Goal: Information Seeking & Learning: Check status

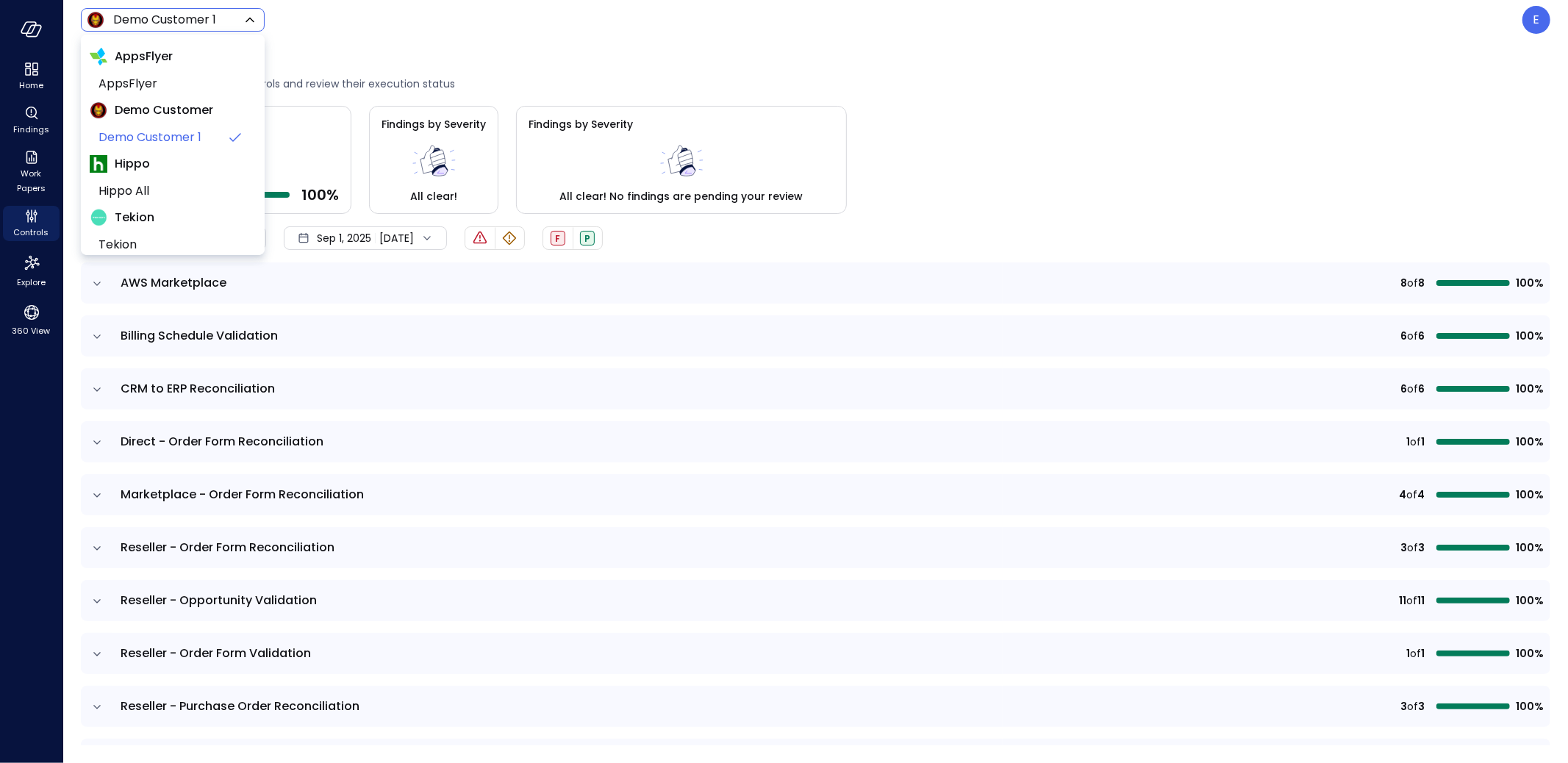
click at [192, 16] on body "Home Findings Work Papers Controls Explore 360 View Demo Customer 1 ***** ​ E C…" at bounding box center [784, 381] width 1568 height 763
click at [144, 90] on span "AppsFlyer" at bounding box center [171, 84] width 145 height 18
type input "*******"
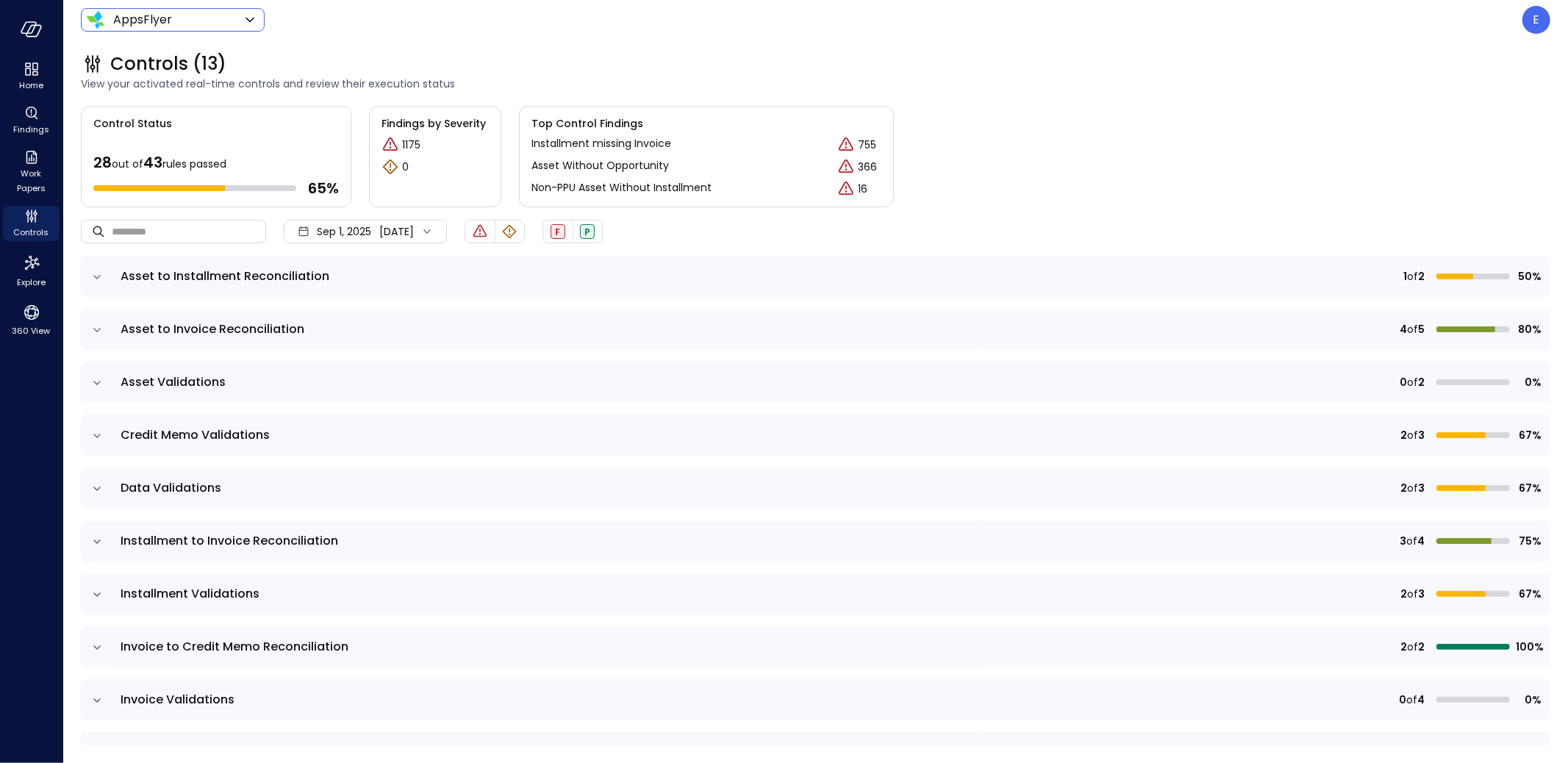
click at [381, 234] on div "Sep 1, 2025 Sep 14, 2025" at bounding box center [365, 232] width 163 height 24
click at [383, 317] on li "Current Year 2025" at bounding box center [362, 320] width 117 height 24
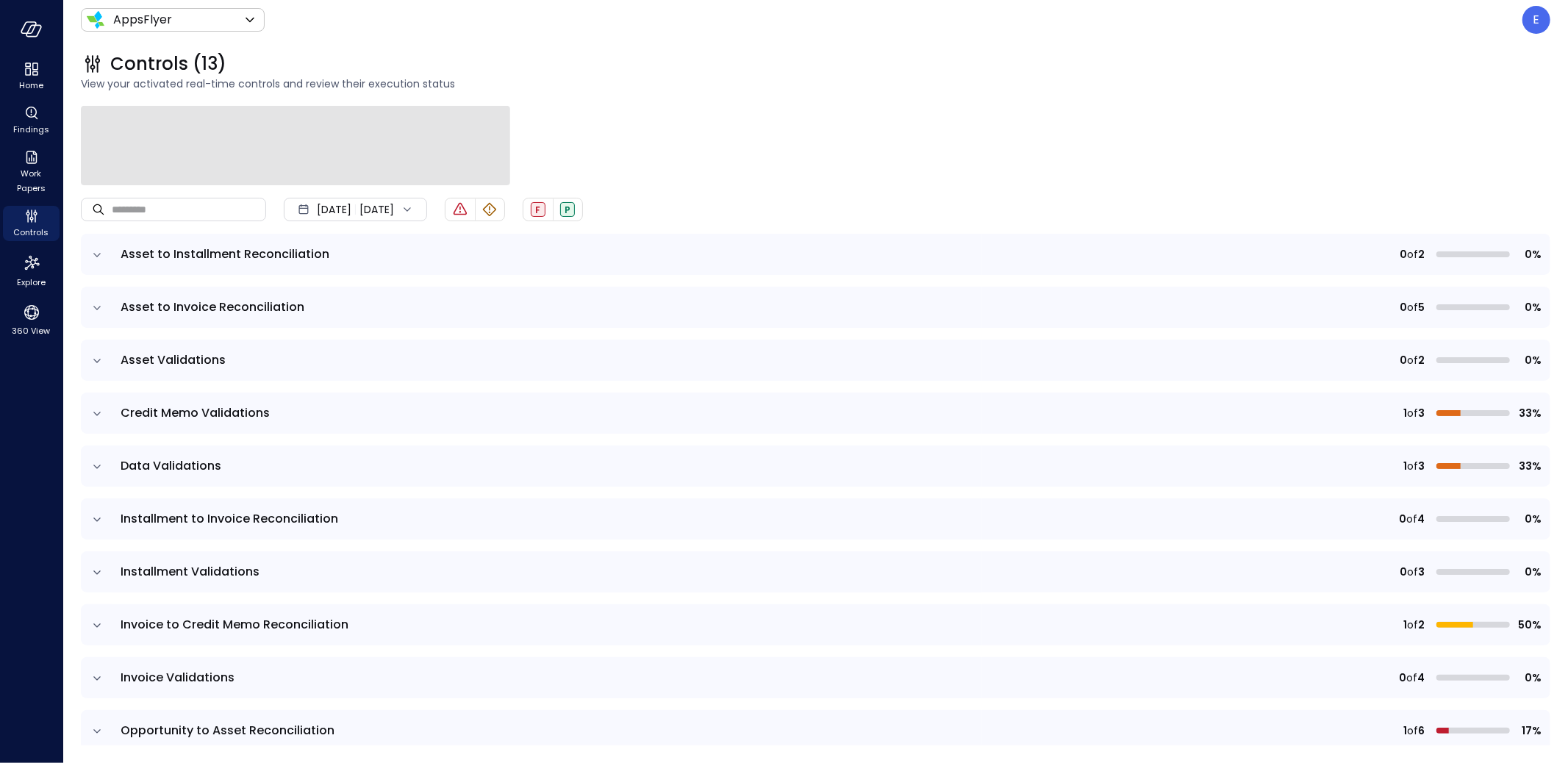
click at [95, 255] on icon "expand row" at bounding box center [97, 255] width 15 height 15
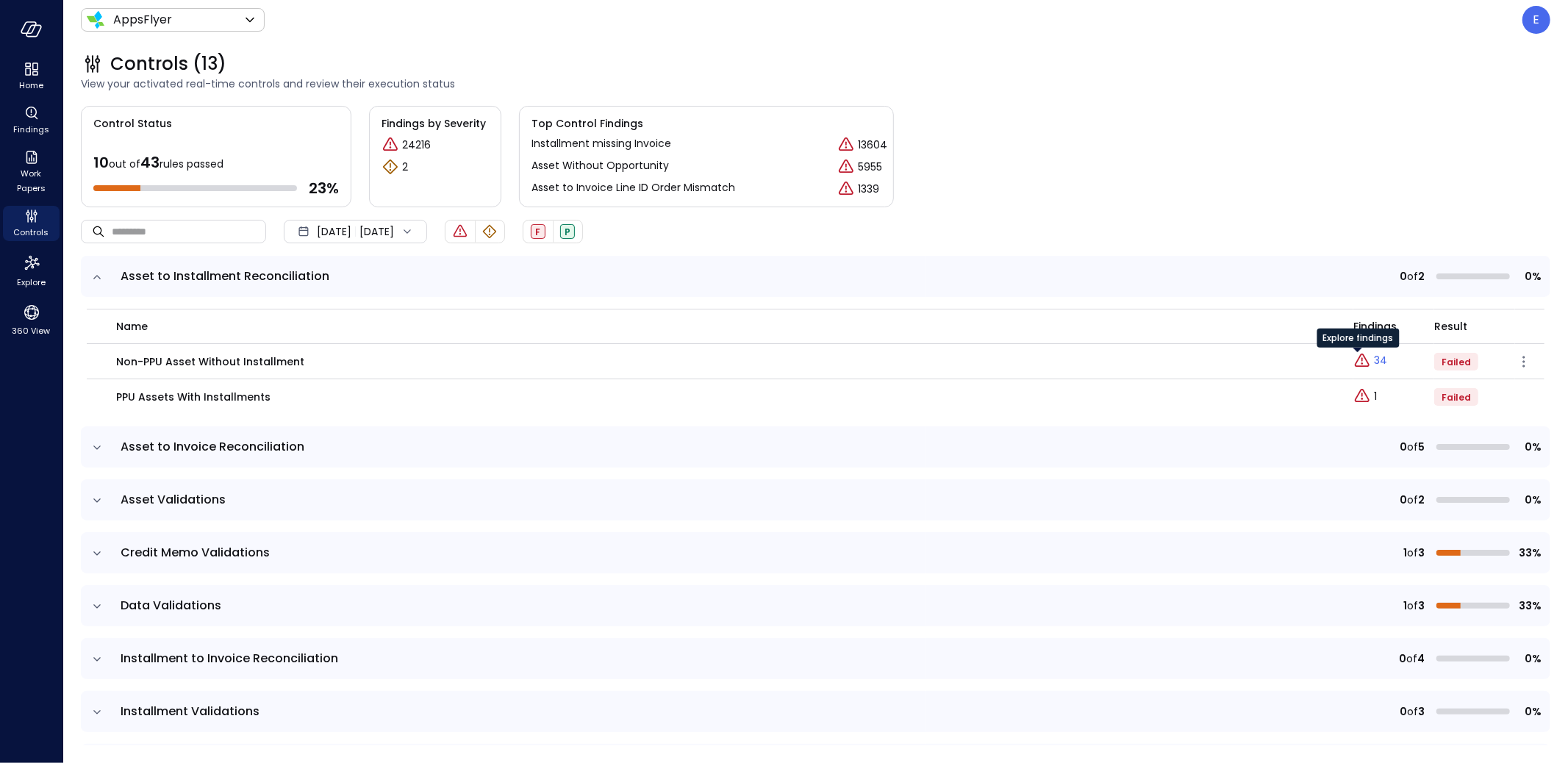
click at [1357, 363] on icon "Explore findings" at bounding box center [1361, 360] width 15 height 13
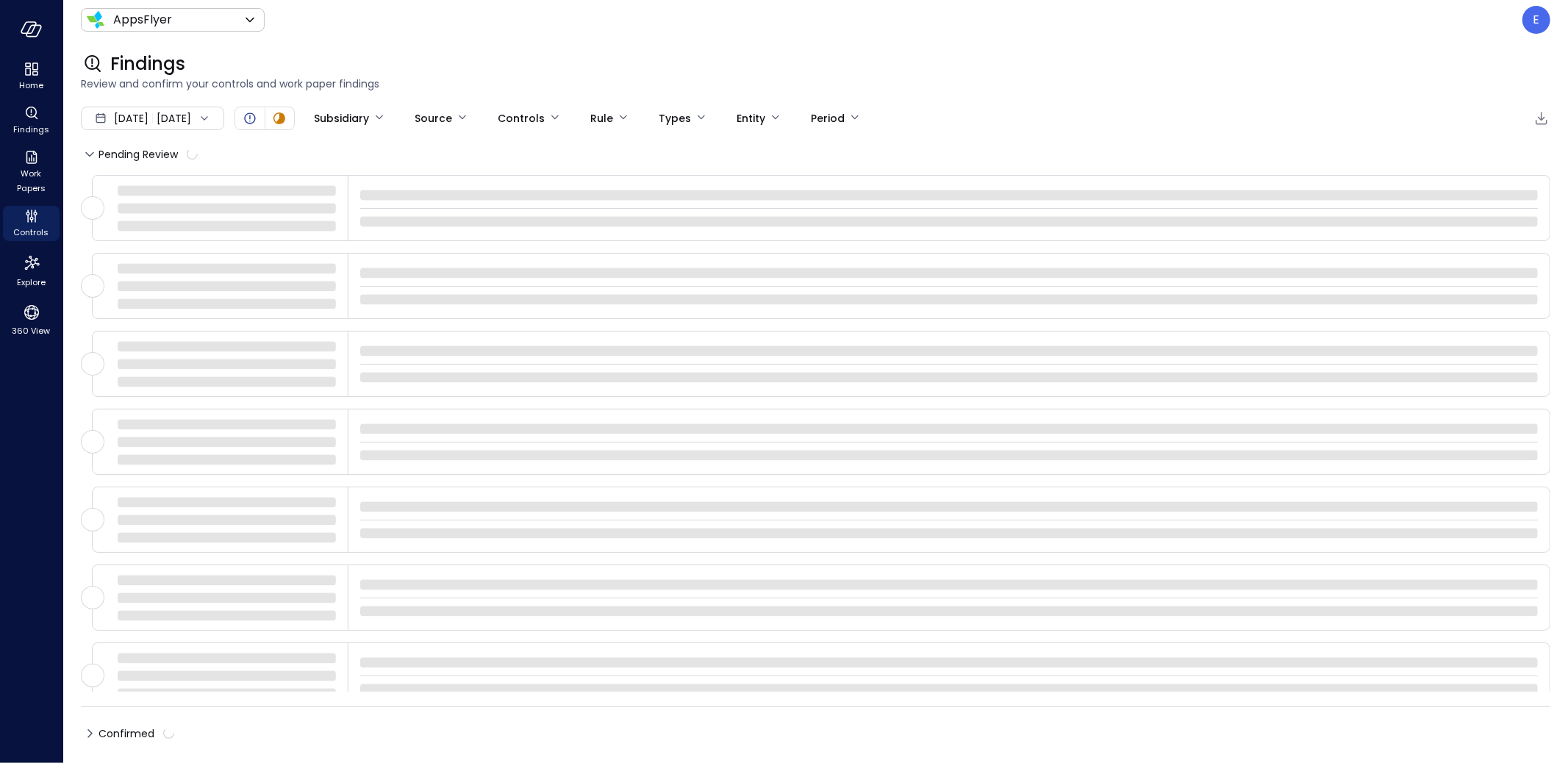
type input "****"
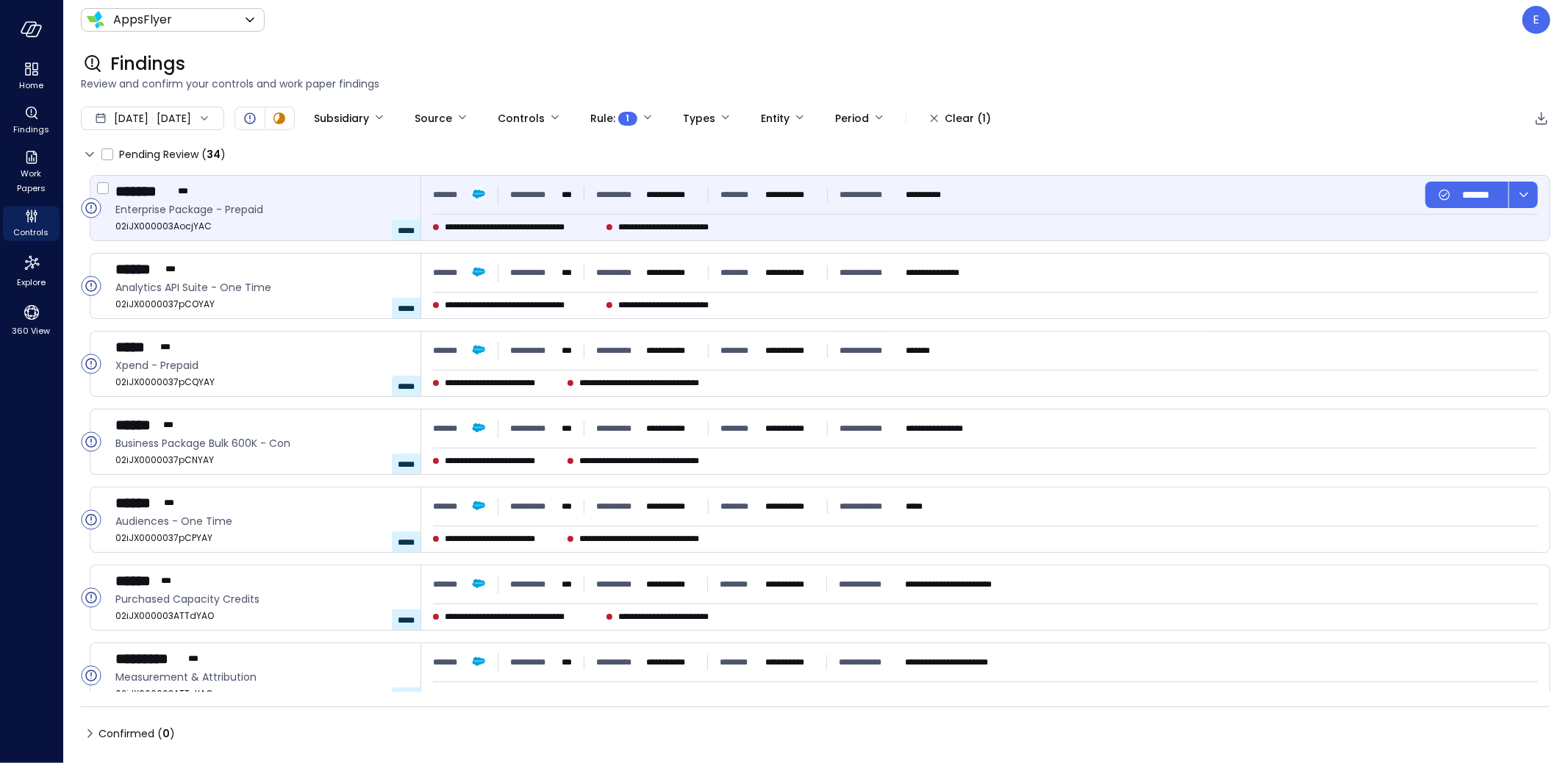
click at [601, 205] on div "**********" at bounding box center [695, 195] width 524 height 26
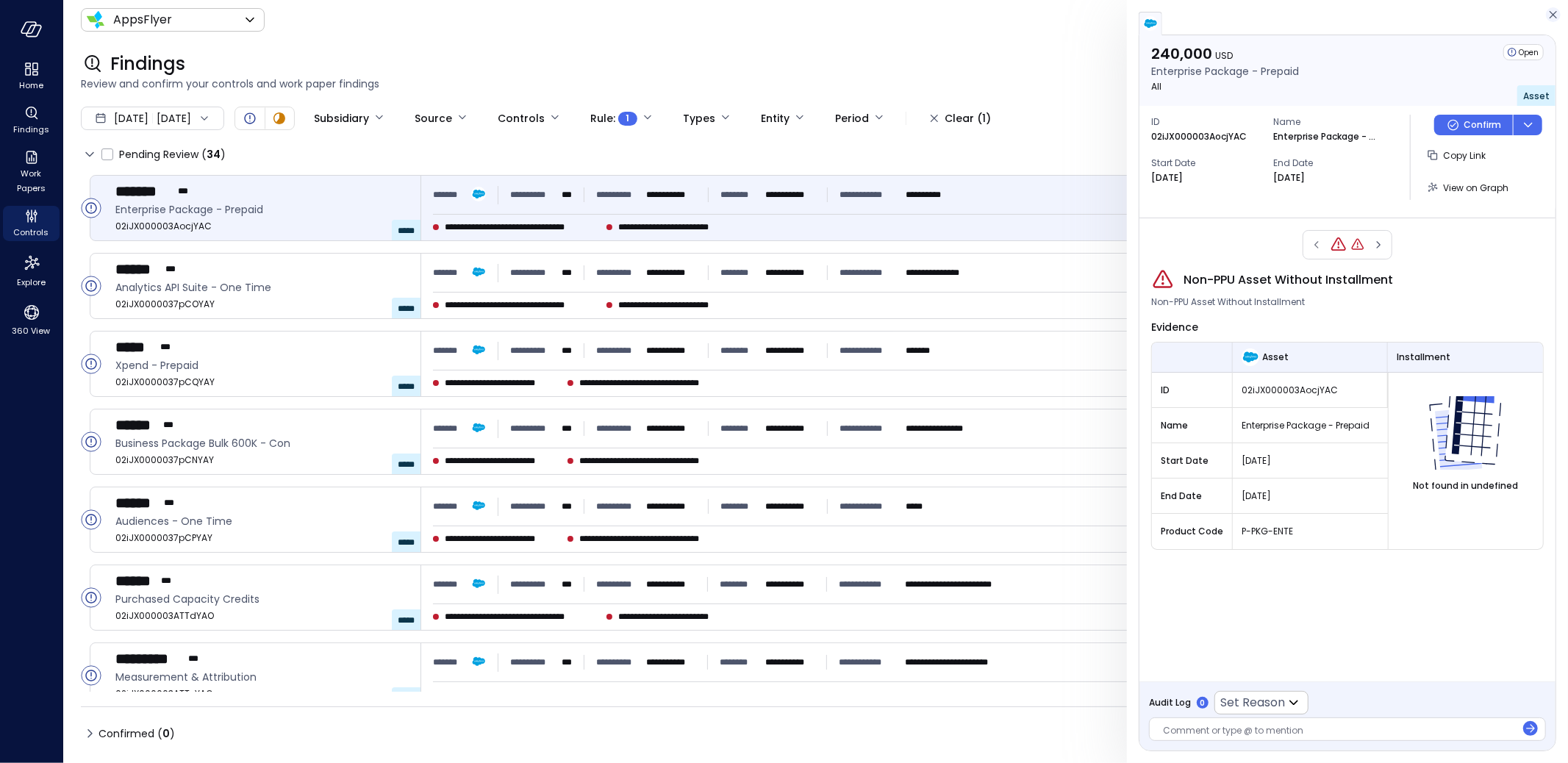
click at [1553, 14] on icon "button" at bounding box center [1553, 15] width 8 height 8
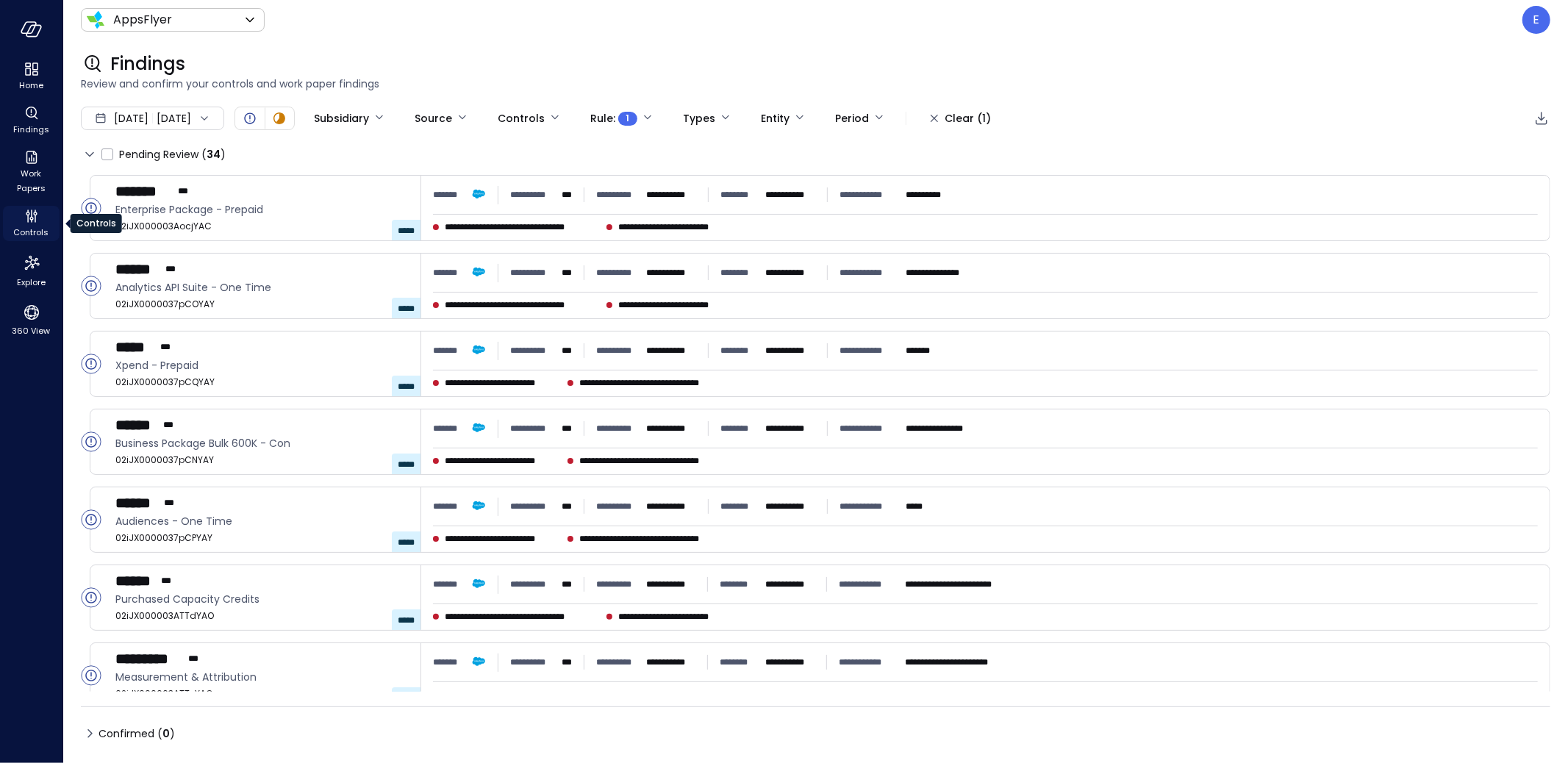
click at [37, 219] on icon "Controls" at bounding box center [32, 216] width 18 height 18
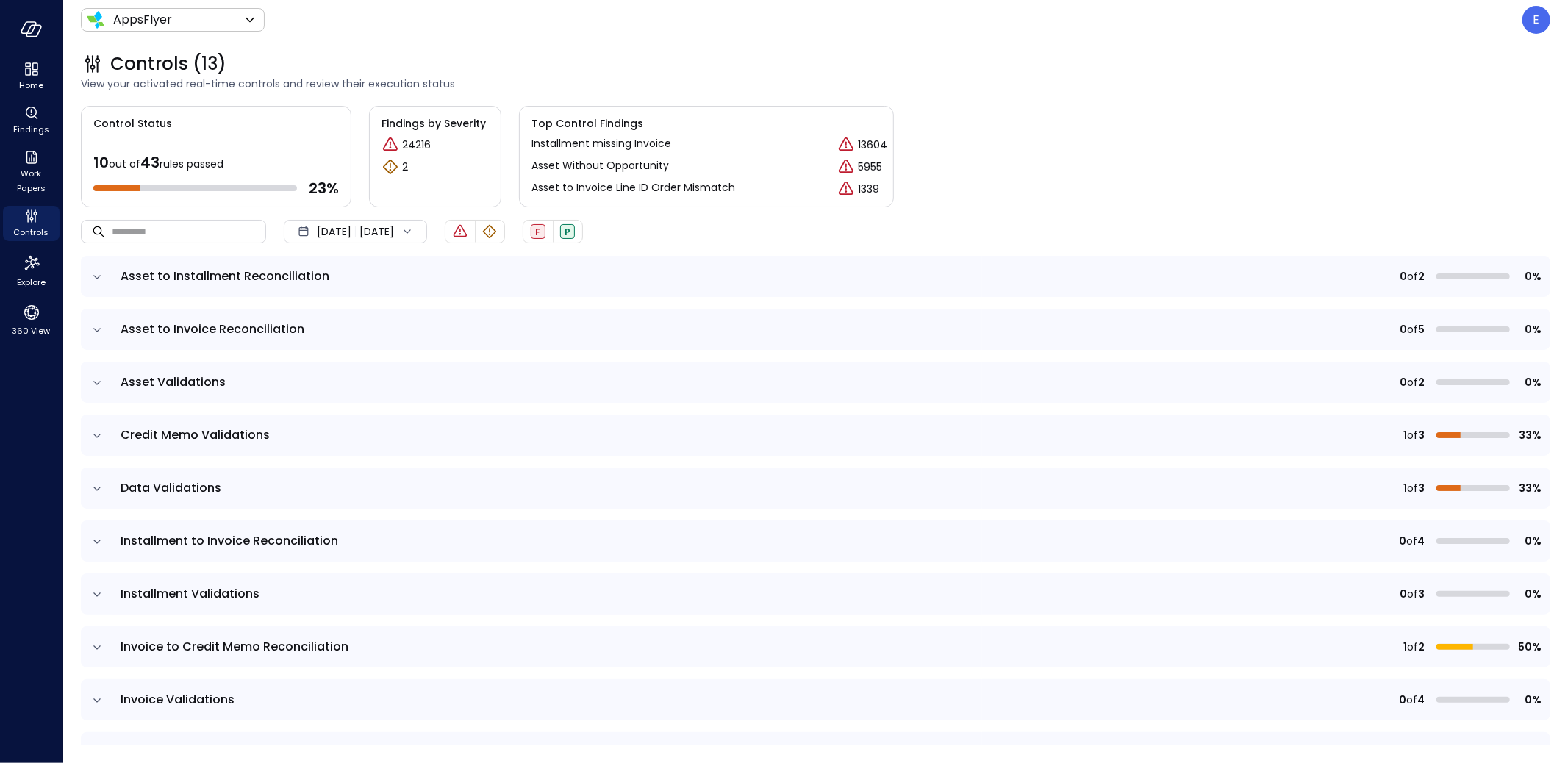
click at [97, 329] on icon "expand row" at bounding box center [97, 330] width 15 height 15
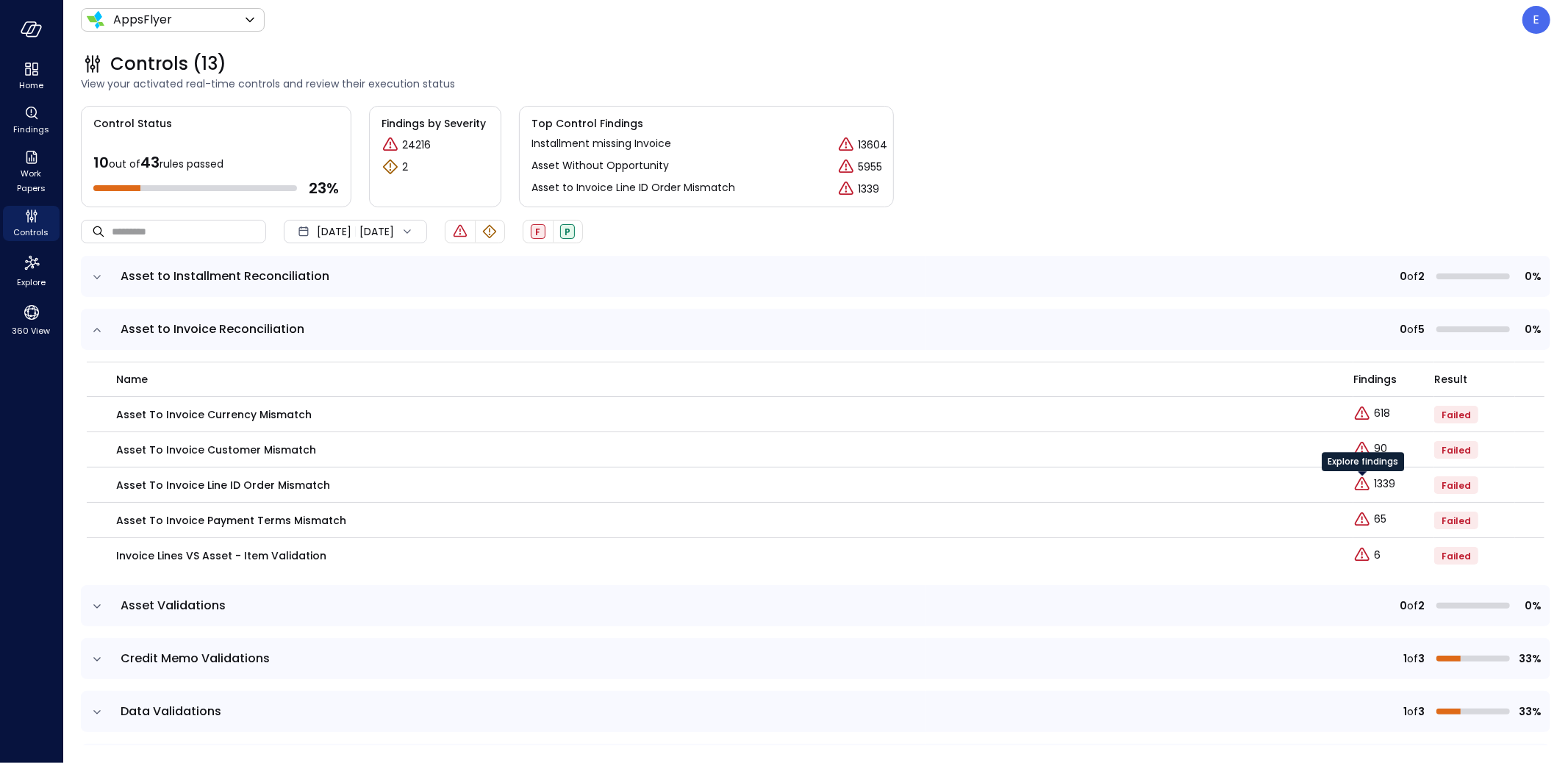
click at [1372, 481] on div "Explore findings" at bounding box center [1362, 467] width 82 height 29
click at [1373, 483] on p "1339" at bounding box center [1384, 484] width 21 height 15
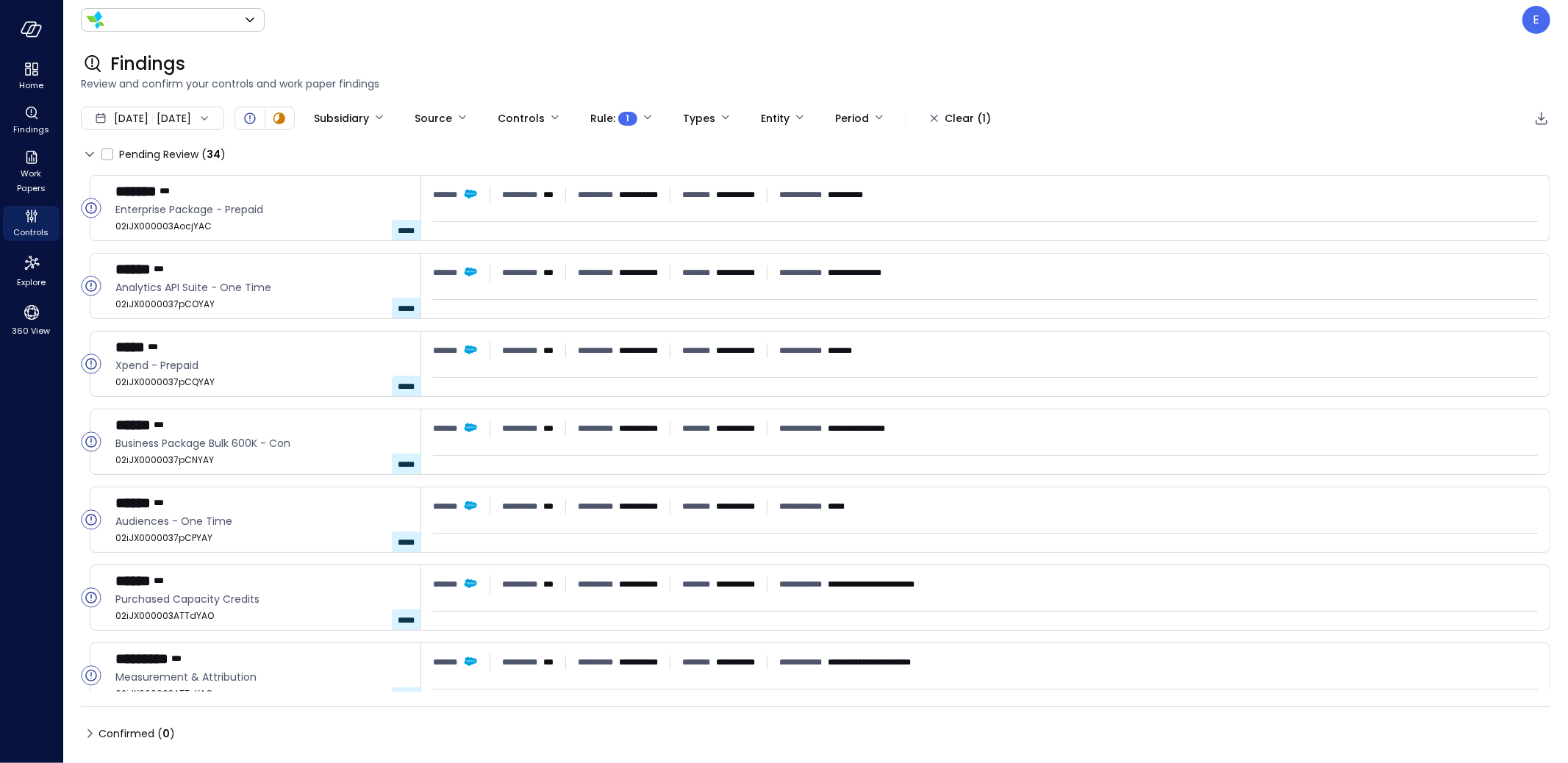
type input "*******"
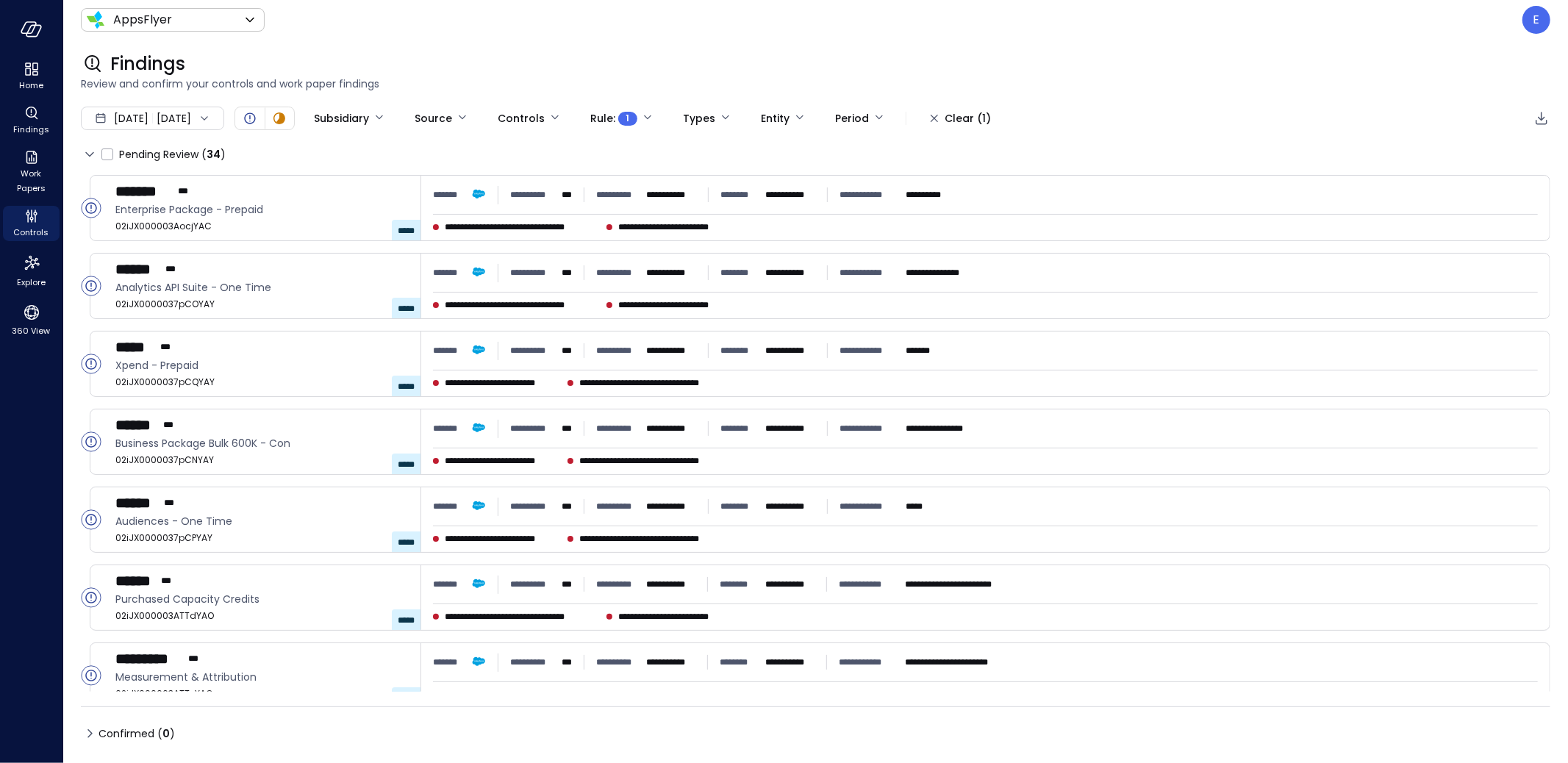
type input "****"
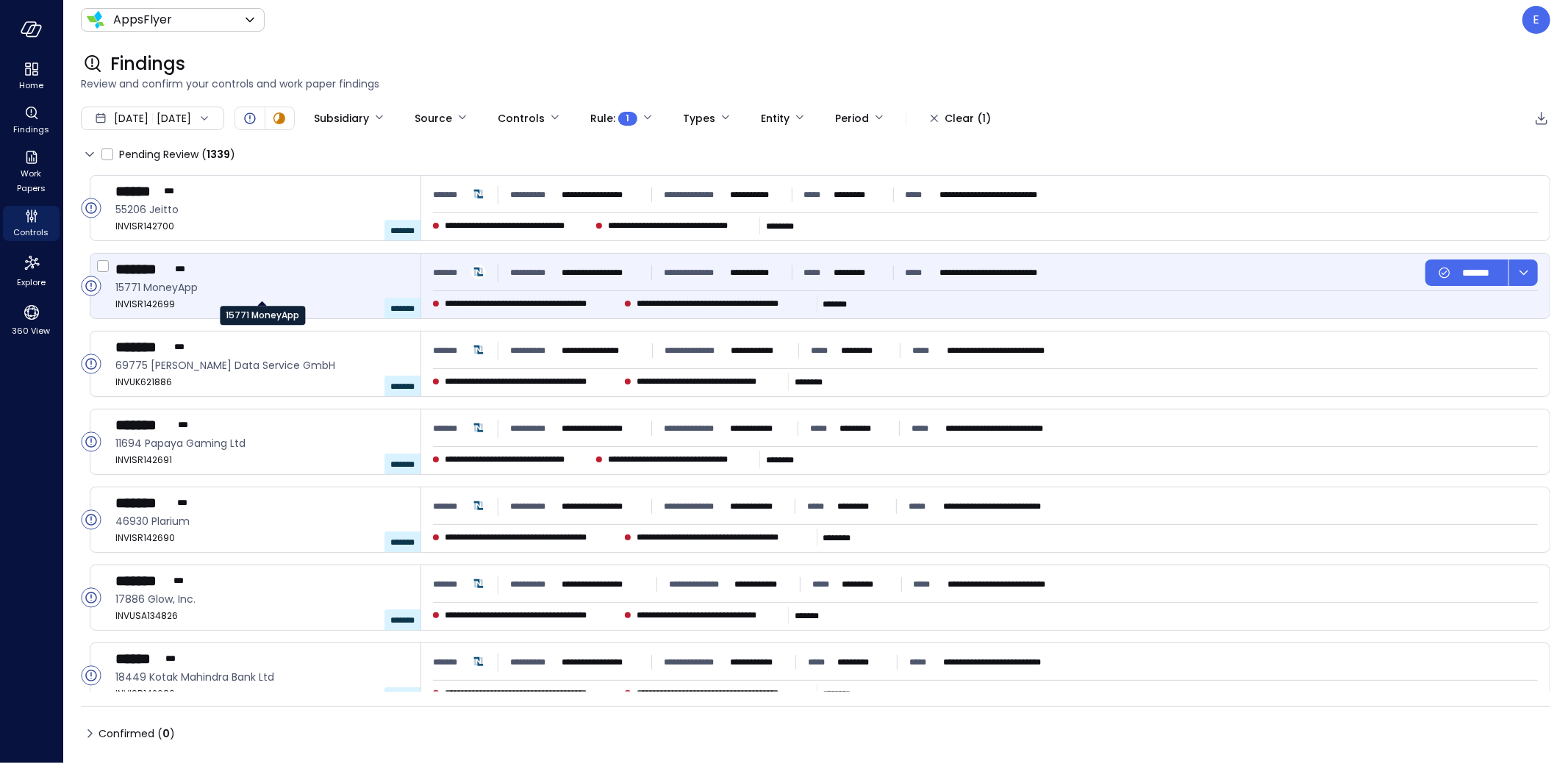
click at [255, 287] on span "15771 MoneyApp" at bounding box center [261, 287] width 293 height 16
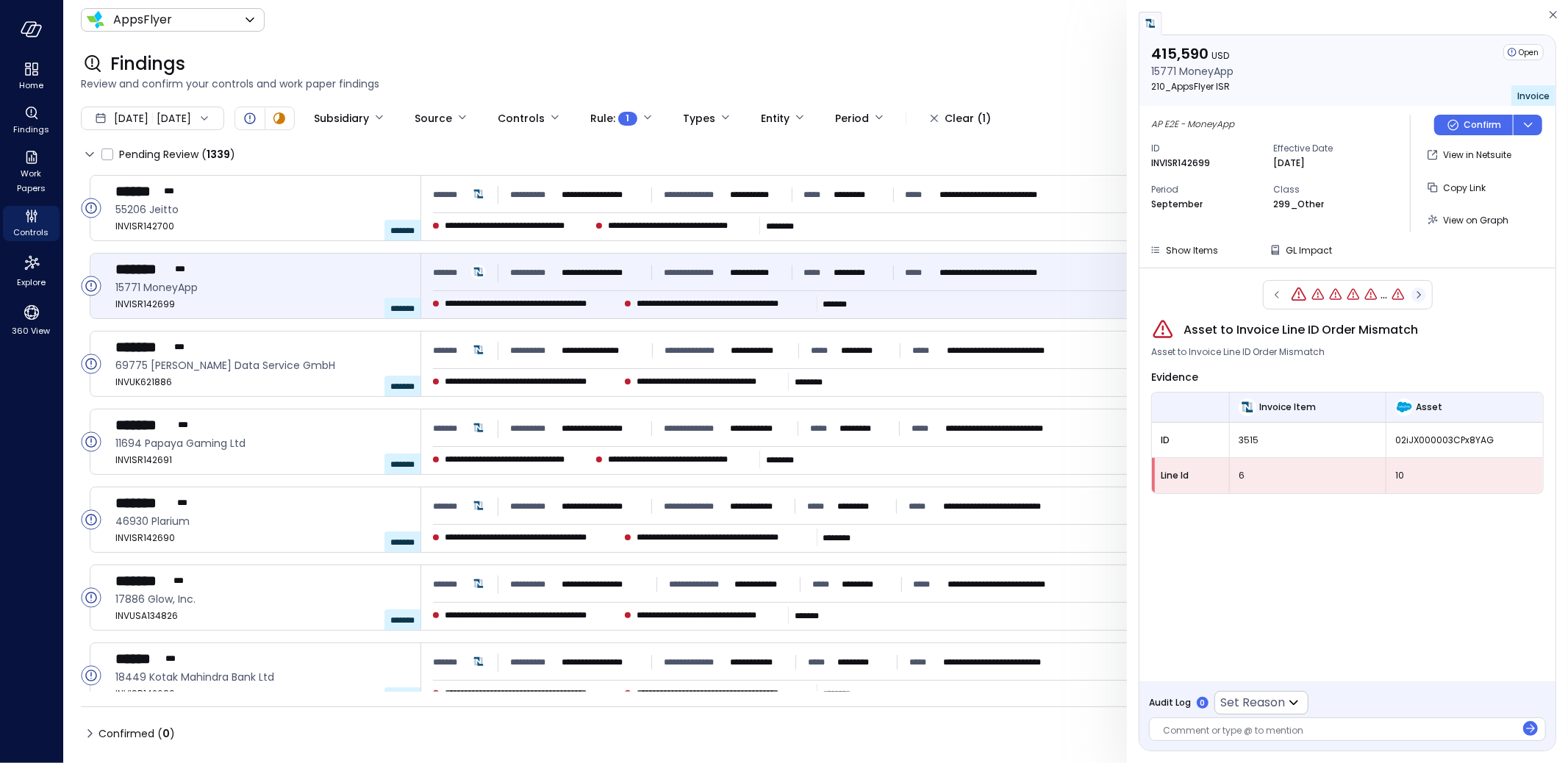
click at [1420, 293] on icon "button" at bounding box center [1418, 295] width 3 height 8
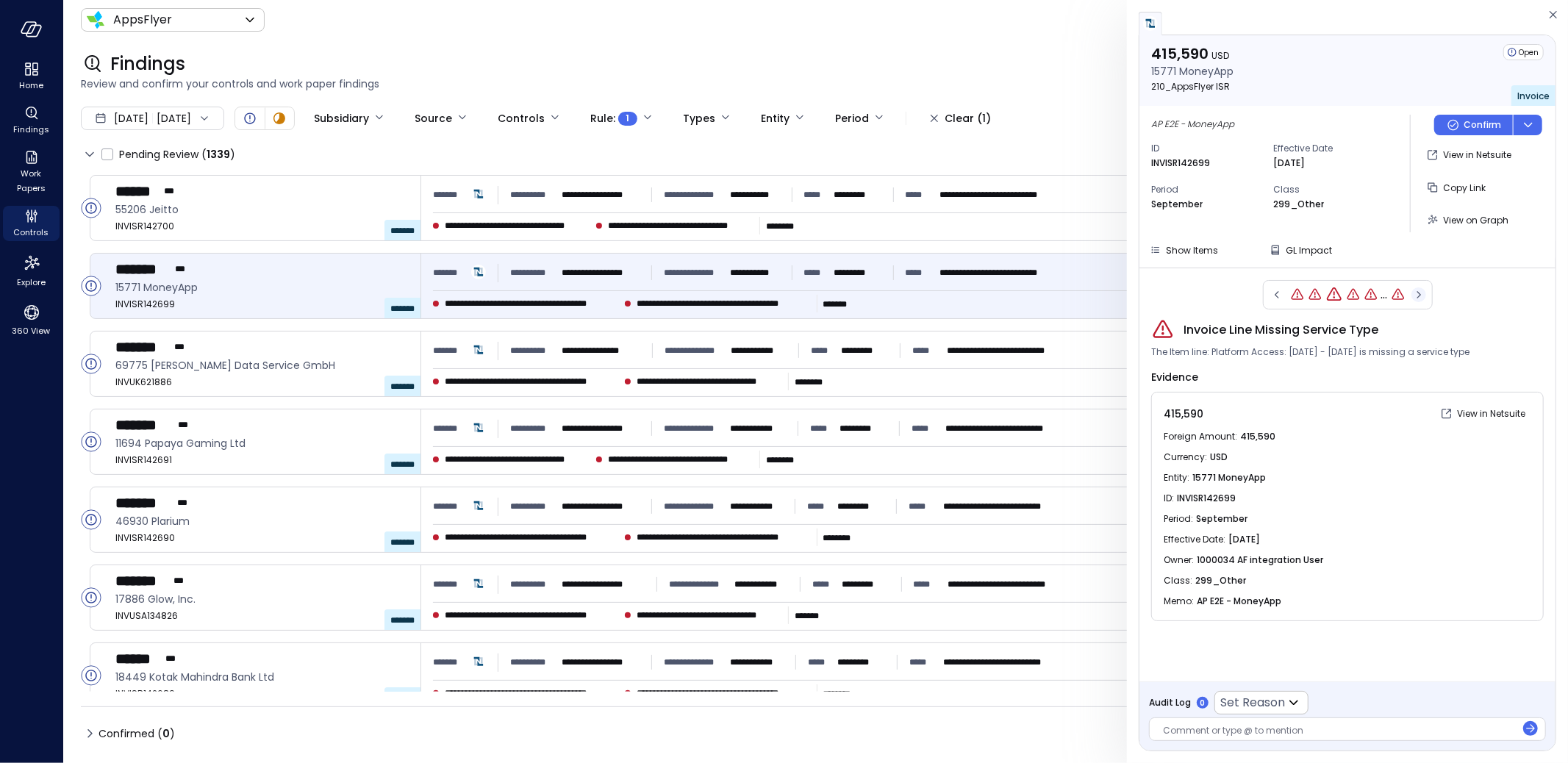
click at [1420, 293] on icon "button" at bounding box center [1418, 295] width 3 height 8
click at [1420, 293] on icon "button" at bounding box center [1413, 295] width 15 height 18
click at [1420, 293] on icon "button" at bounding box center [1418, 295] width 3 height 8
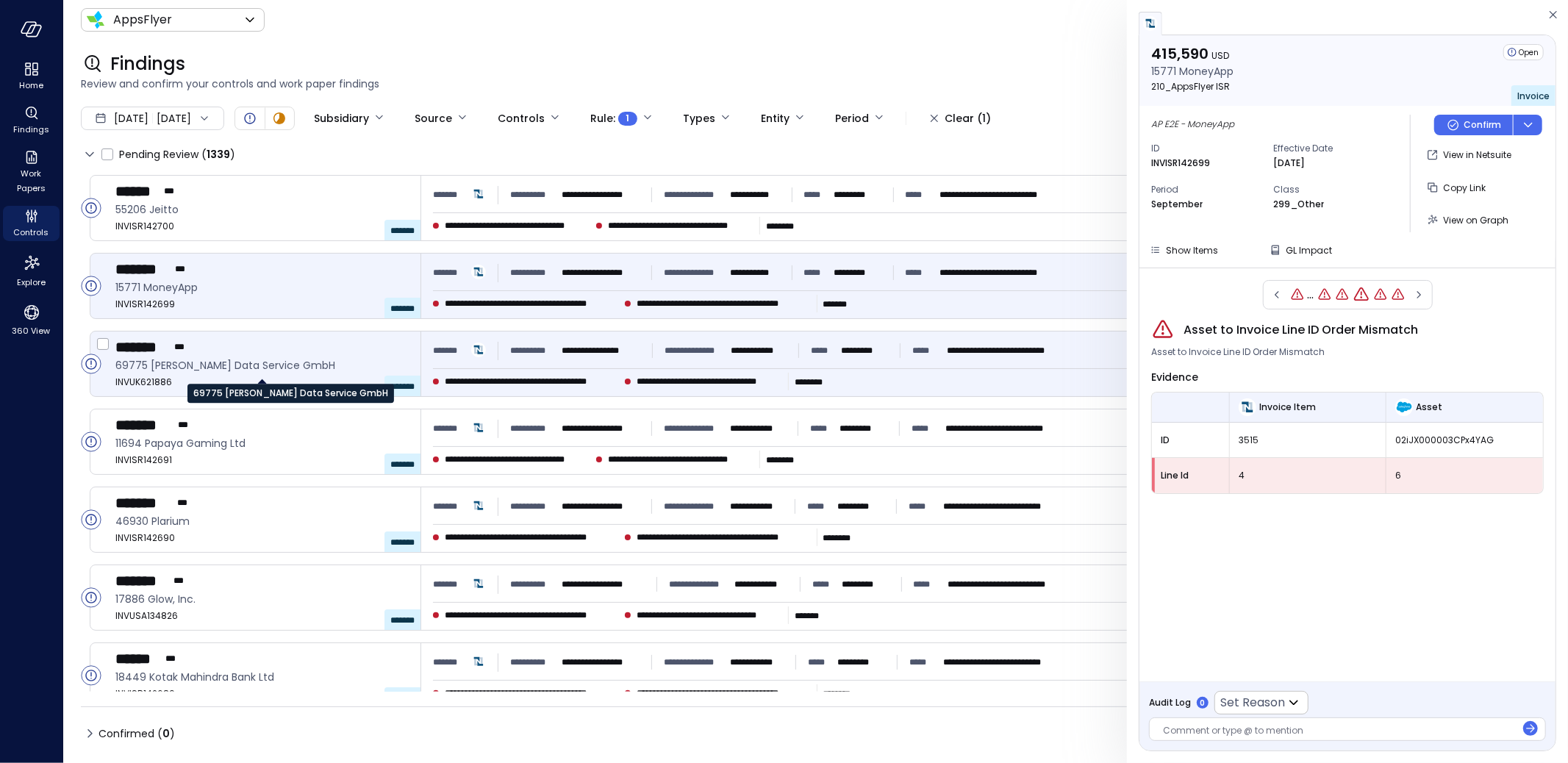
click at [342, 373] on span "69775 Buhl Data Service GmbH" at bounding box center [261, 365] width 293 height 16
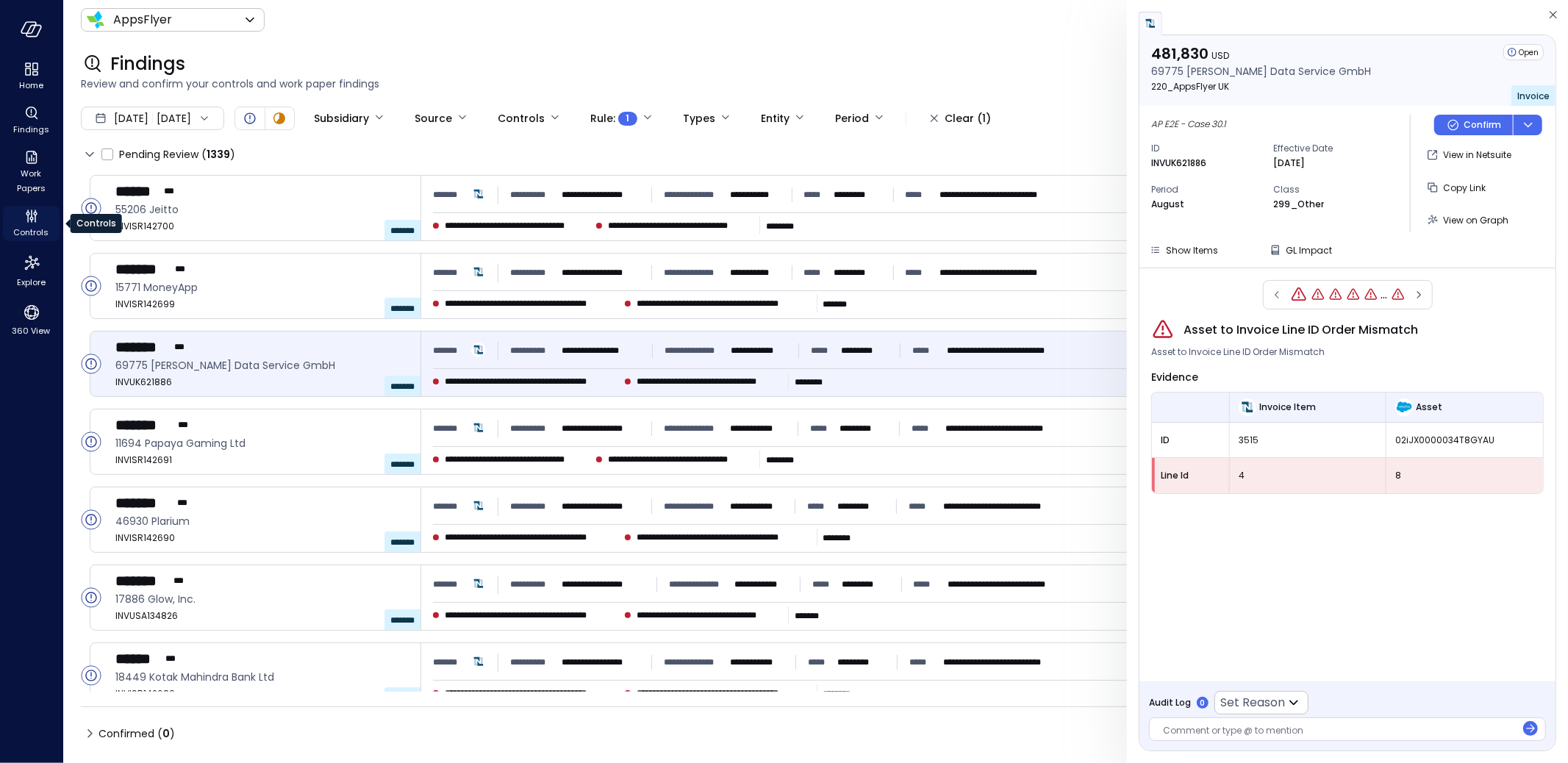
click at [35, 218] on icon "Controls" at bounding box center [32, 216] width 18 height 18
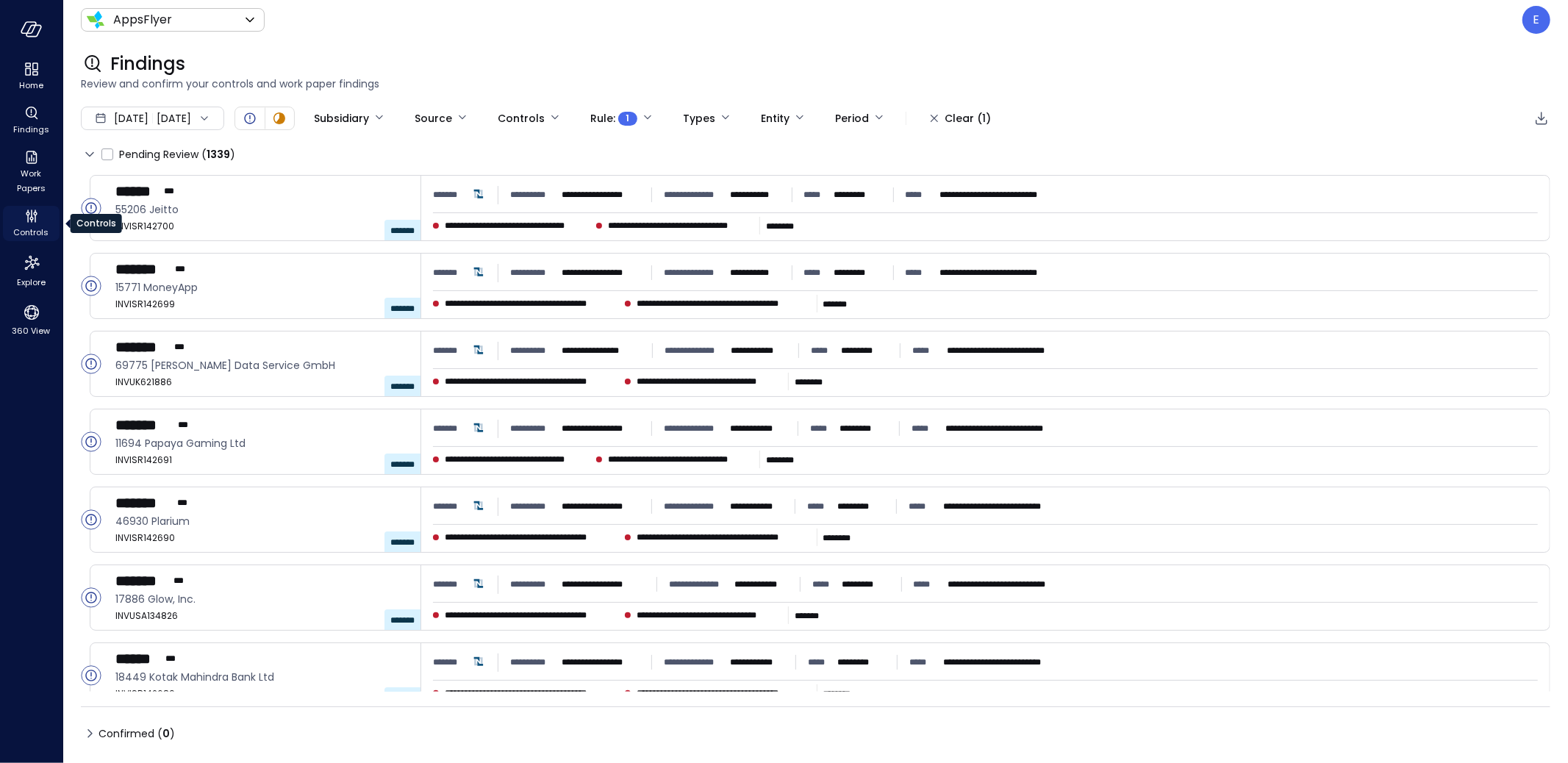
click at [34, 217] on icon "Controls" at bounding box center [32, 216] width 18 height 18
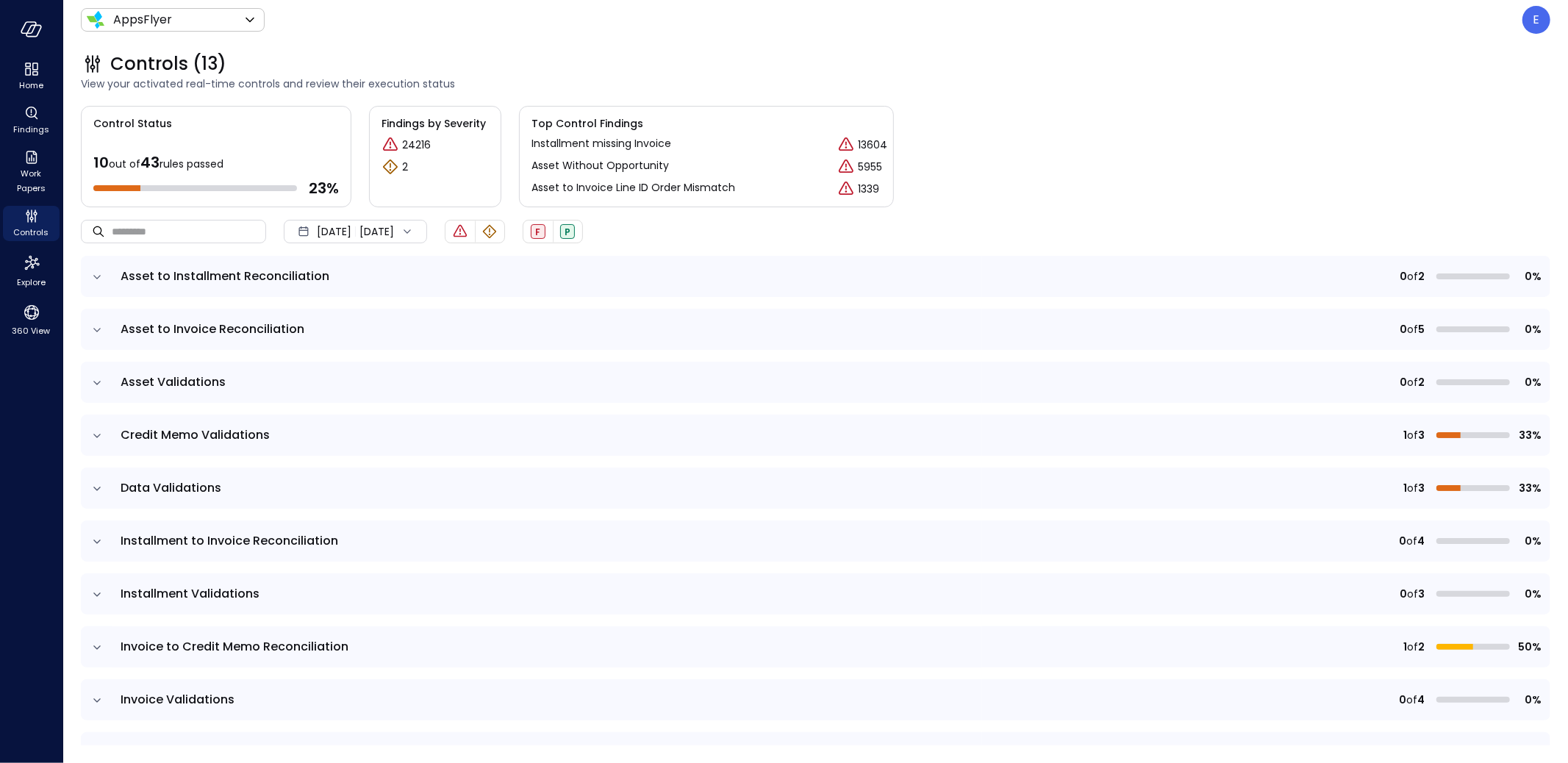
click at [99, 328] on icon "expand row" at bounding box center [97, 330] width 8 height 3
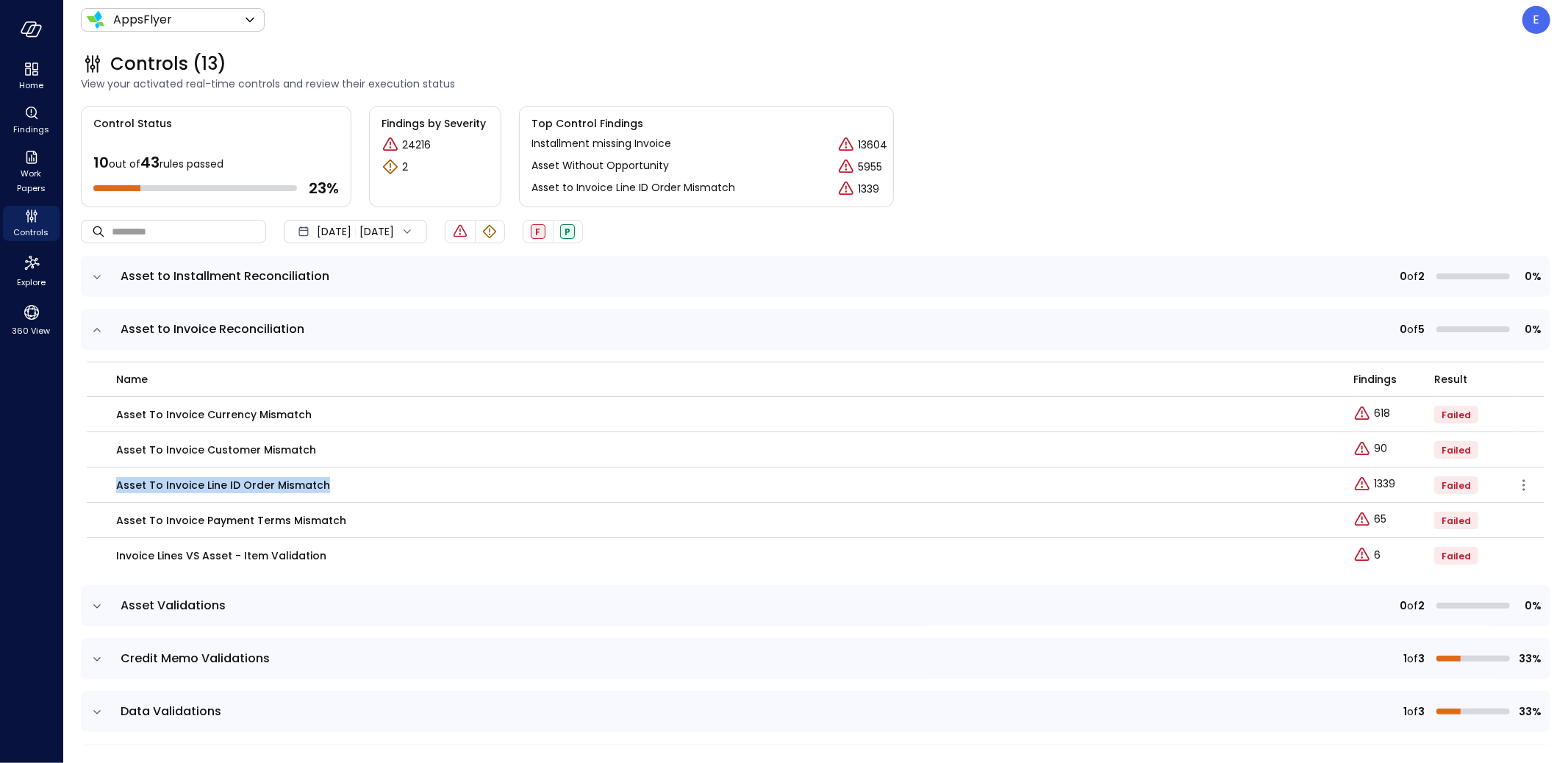
drag, startPoint x: 108, startPoint y: 483, endPoint x: 325, endPoint y: 481, distance: 217.0
click at [325, 481] on td "Asset to Invoice Line ID Order Mismatch" at bounding box center [720, 484] width 1267 height 35
copy p "Asset to Invoice Line ID Order Mismatch"
click at [1359, 518] on link "65" at bounding box center [1369, 519] width 33 height 18
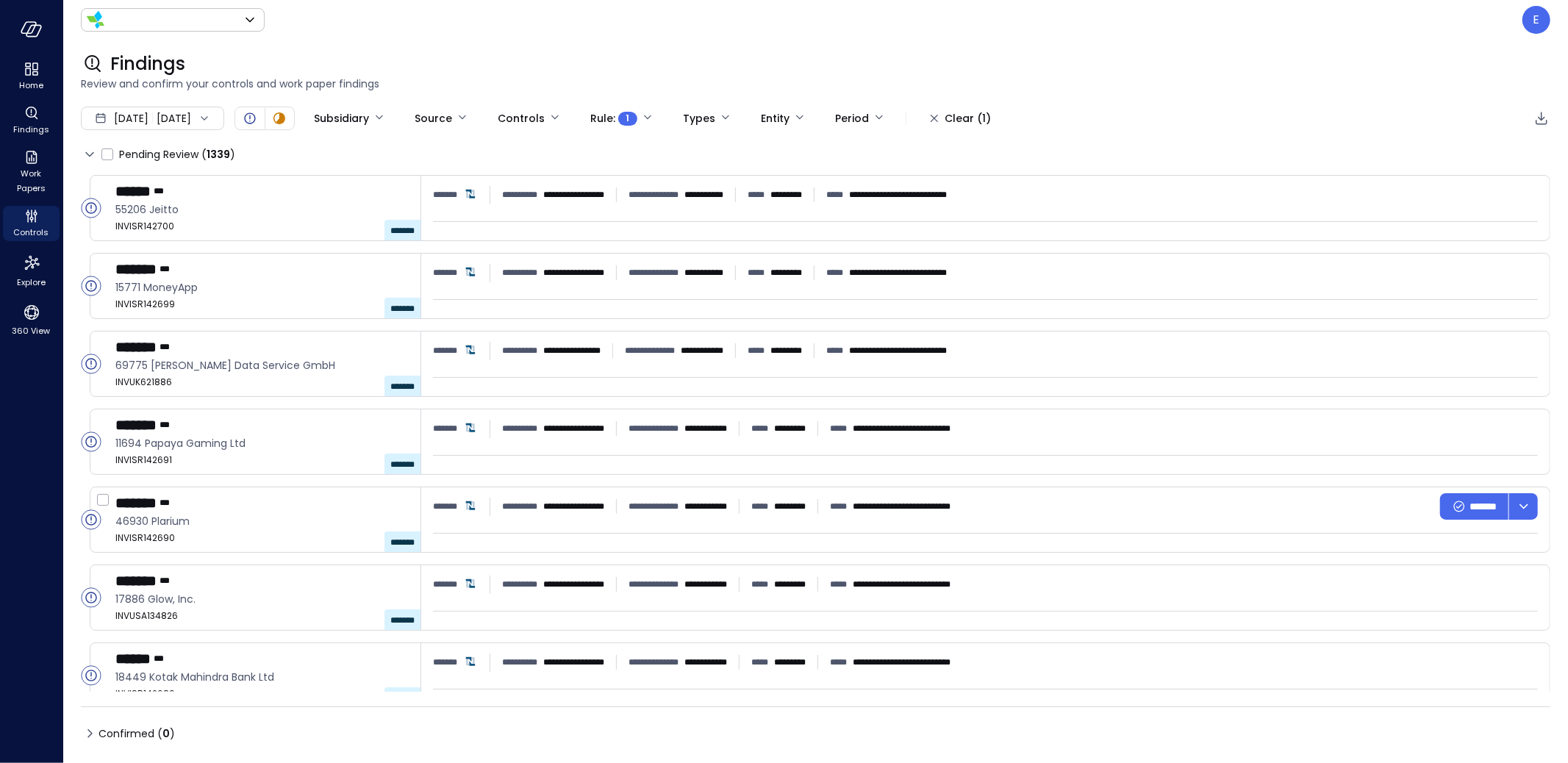
type input "*******"
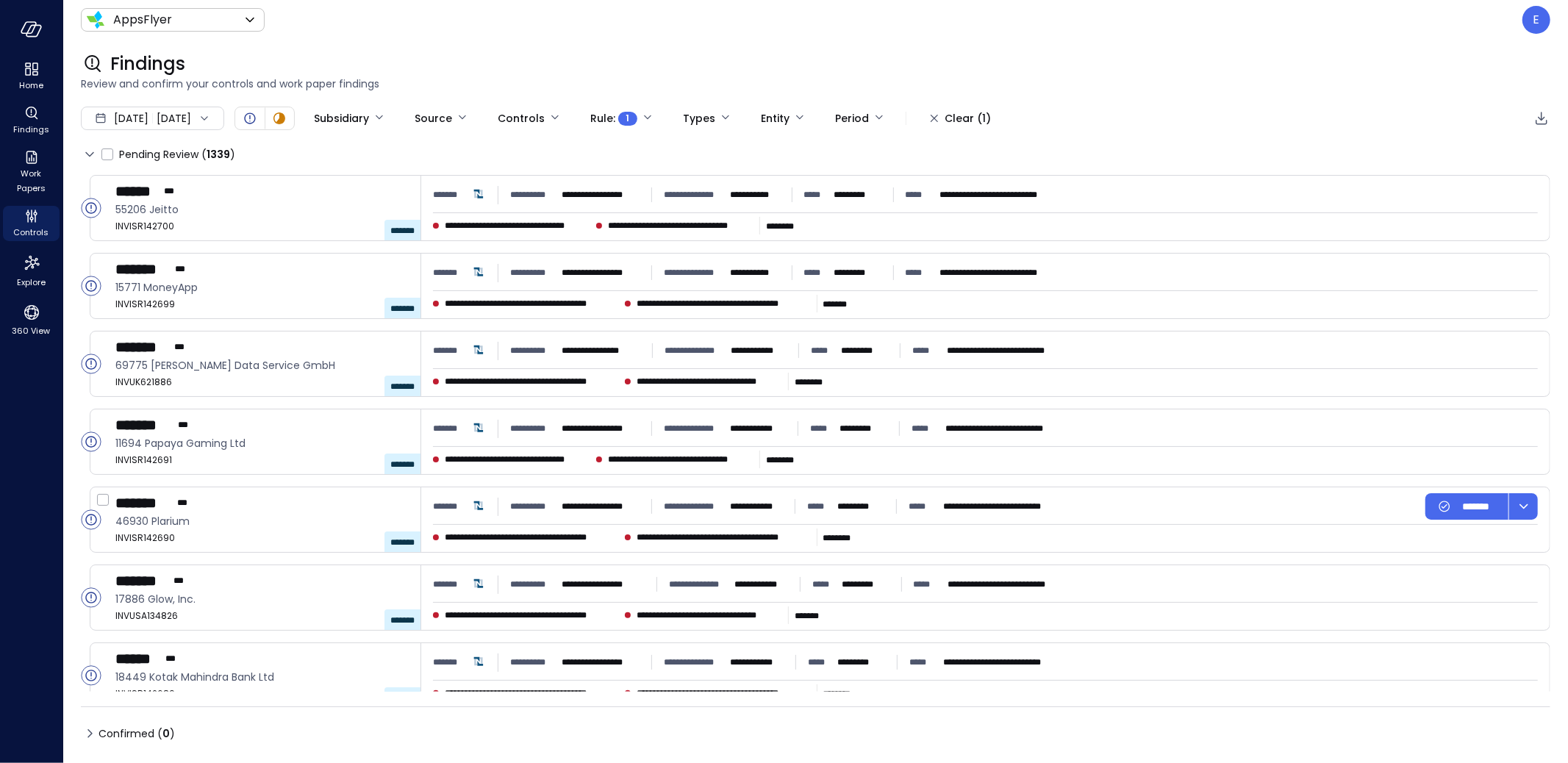
type input "****"
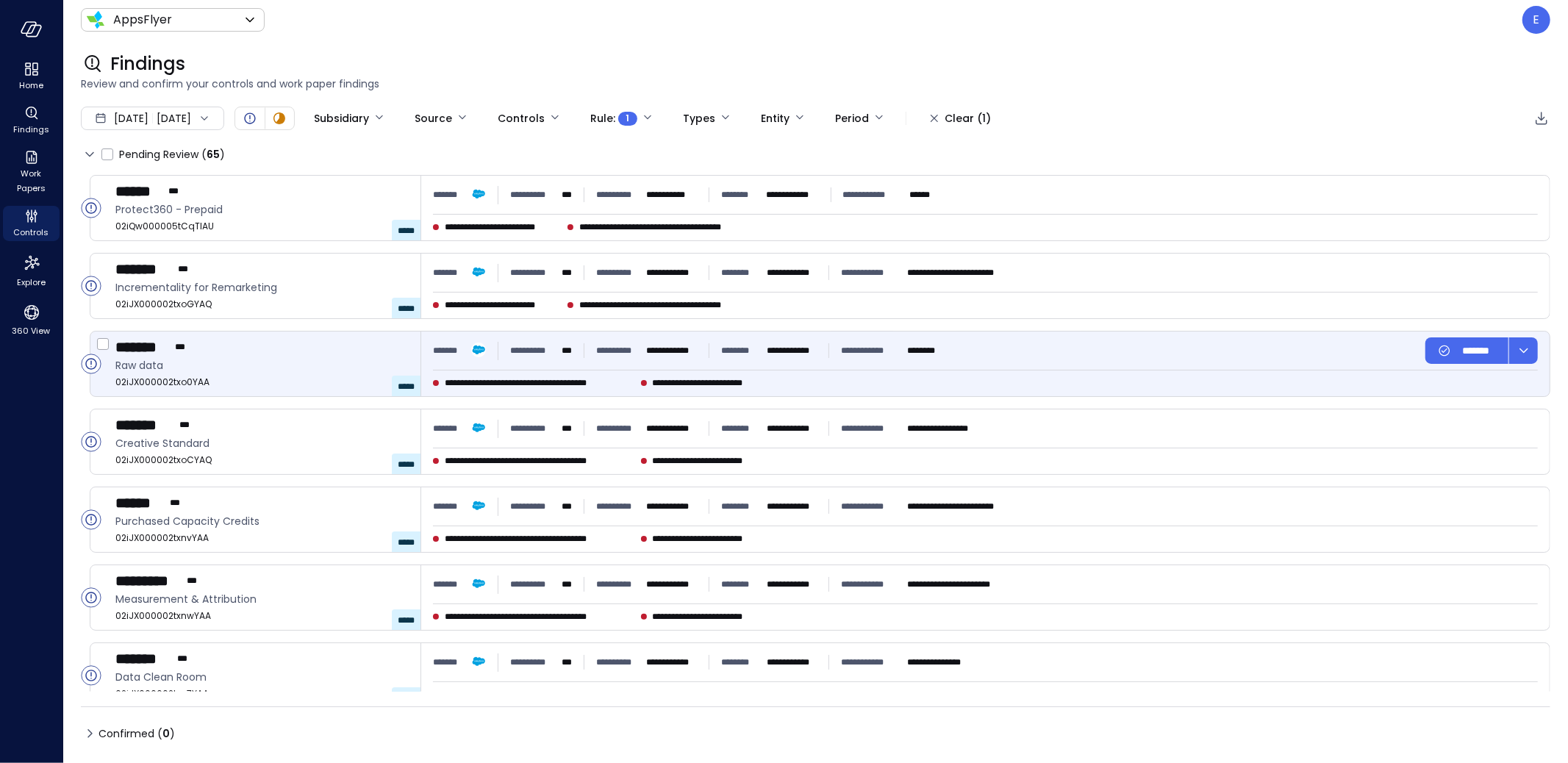
click at [203, 356] on div "******* *** Raw data 02iJX000002txo0YAA *****" at bounding box center [268, 364] width 306 height 65
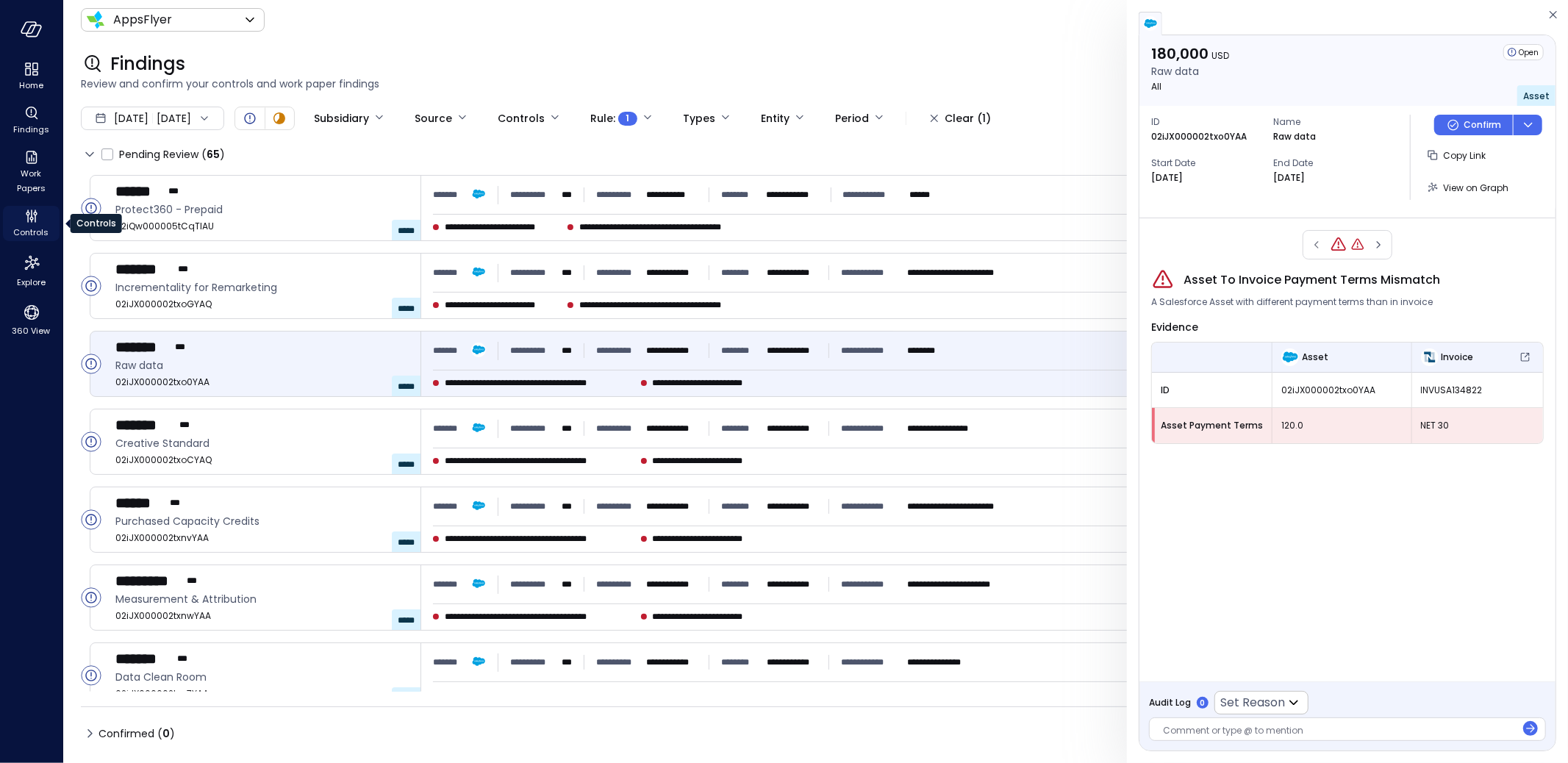
click at [23, 210] on icon "Controls" at bounding box center [32, 216] width 18 height 18
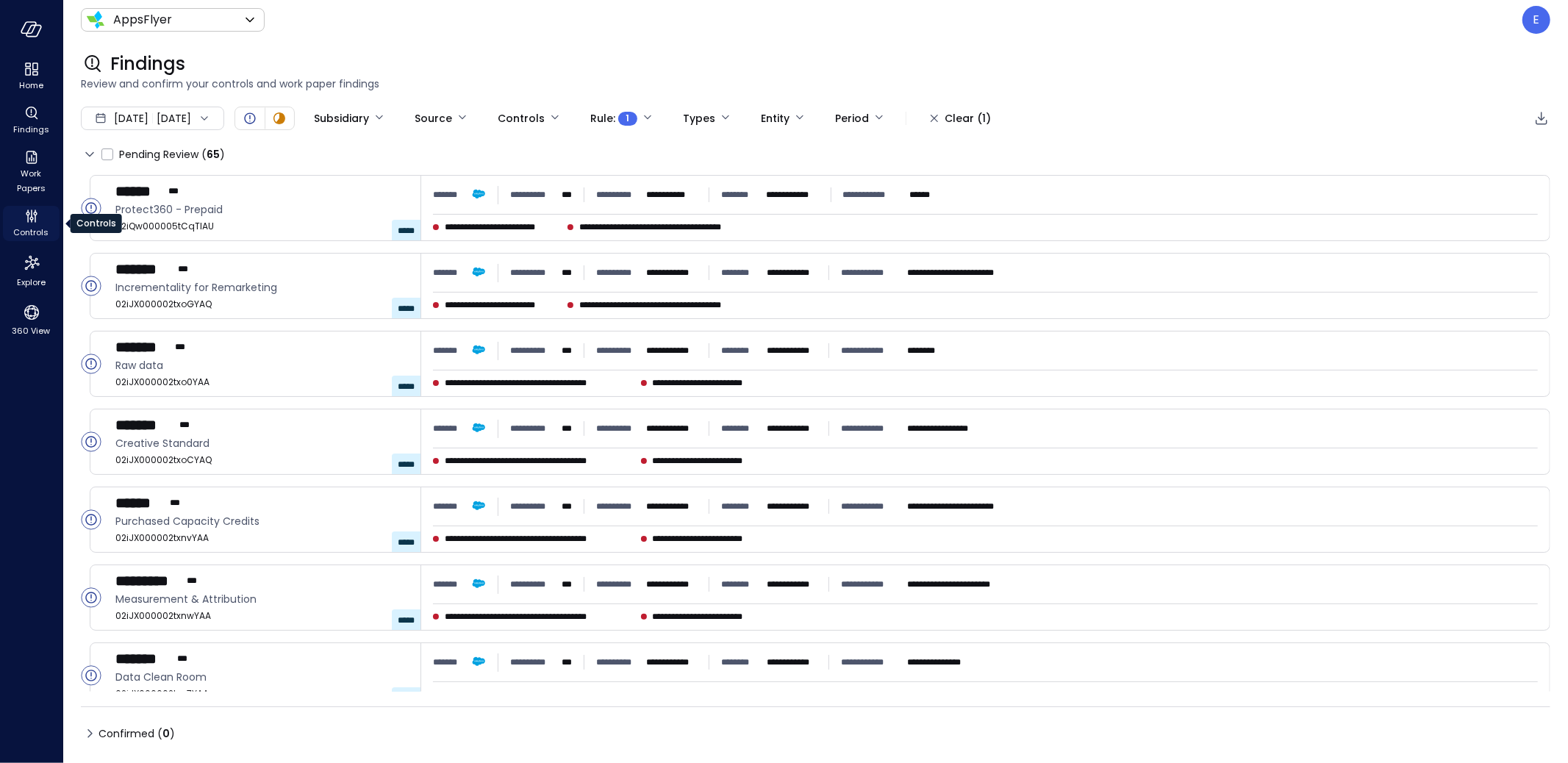
click at [25, 216] on icon "Controls" at bounding box center [32, 216] width 18 height 18
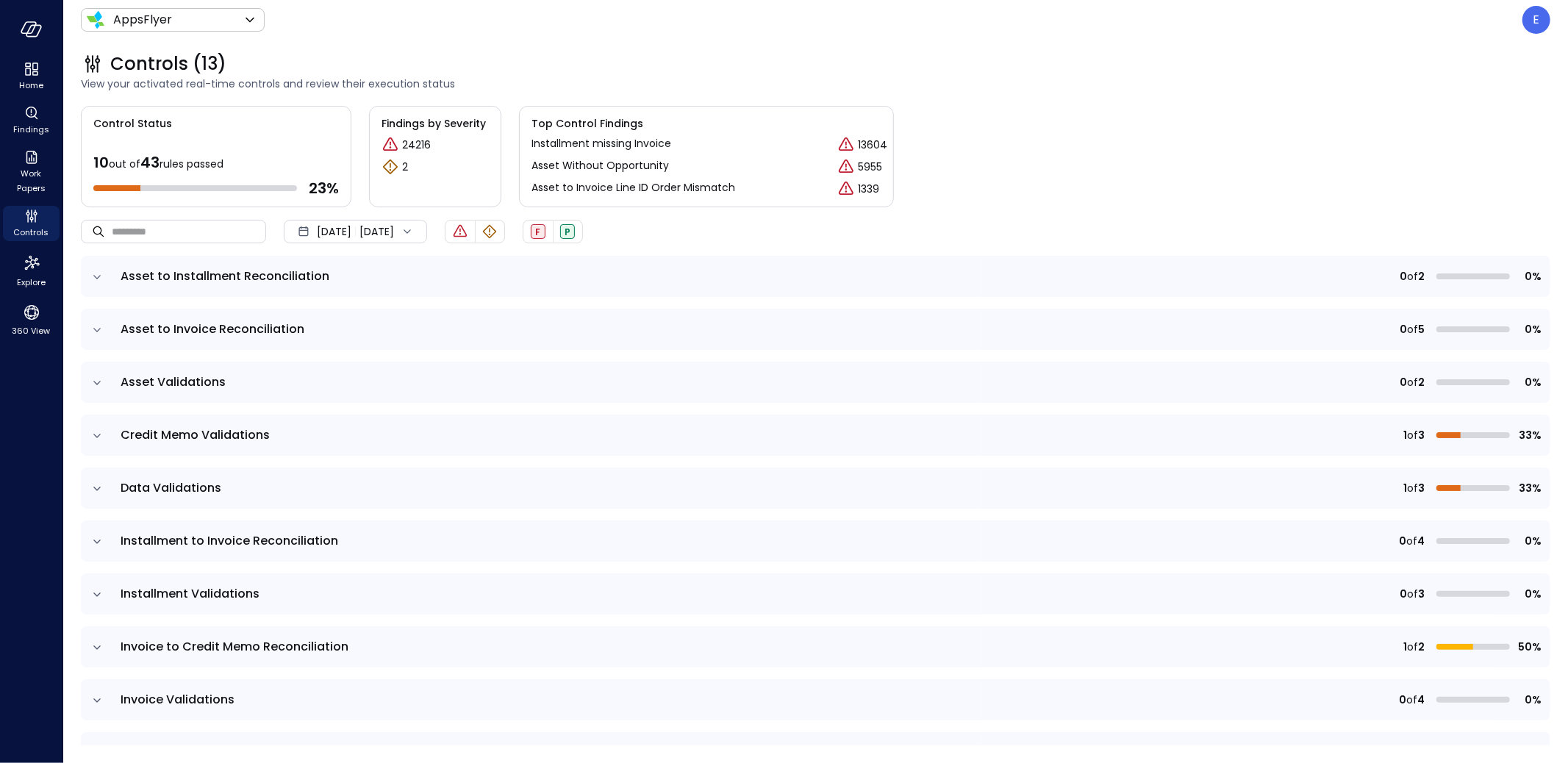
click at [93, 434] on icon "expand row" at bounding box center [97, 436] width 8 height 3
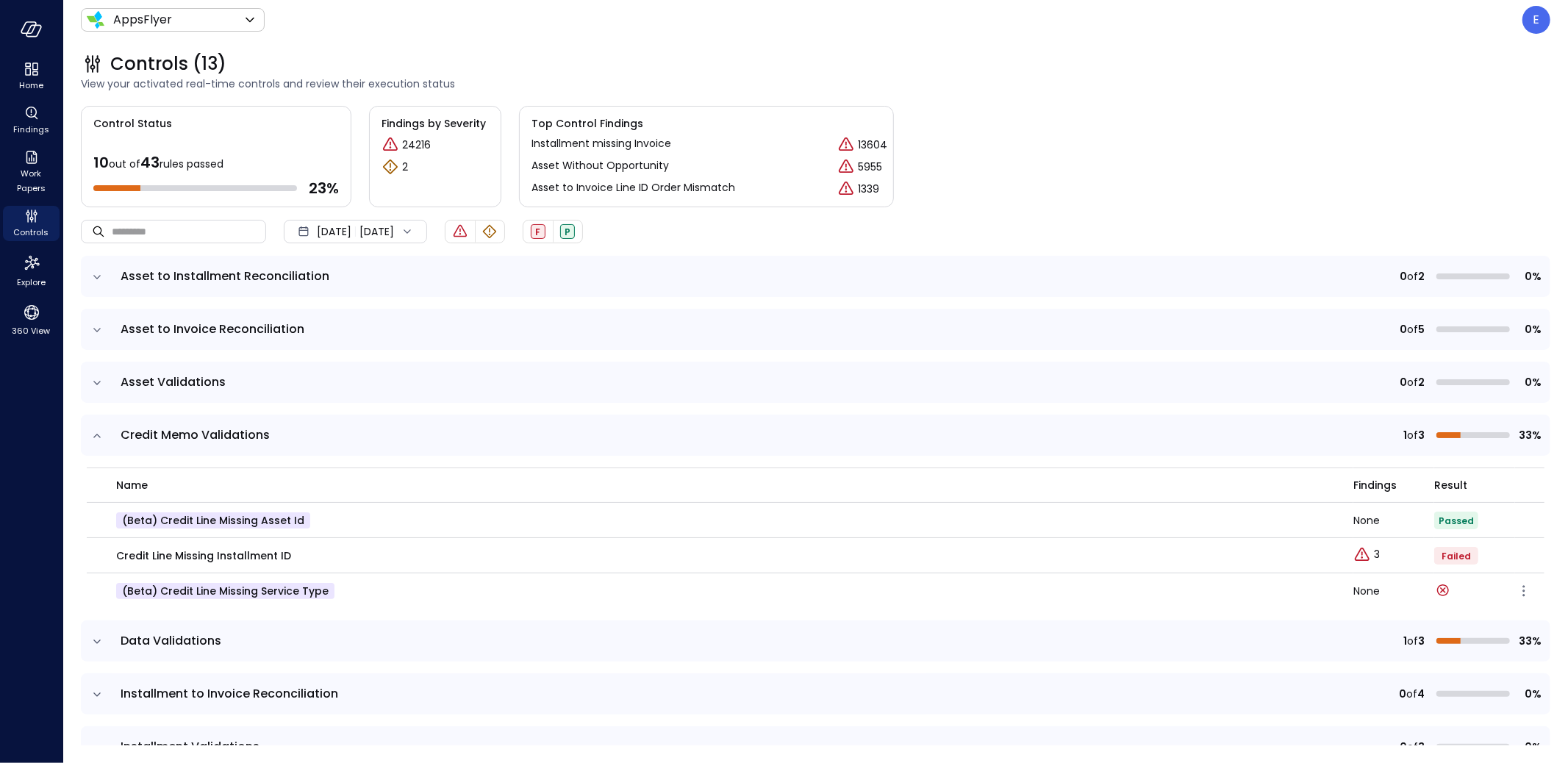
click at [208, 592] on p "(beta) Credit line missing Service Type" at bounding box center [225, 590] width 219 height 16
copy p "(beta) Credit line missing Service Type"
click at [97, 431] on icon "expand row" at bounding box center [97, 436] width 15 height 15
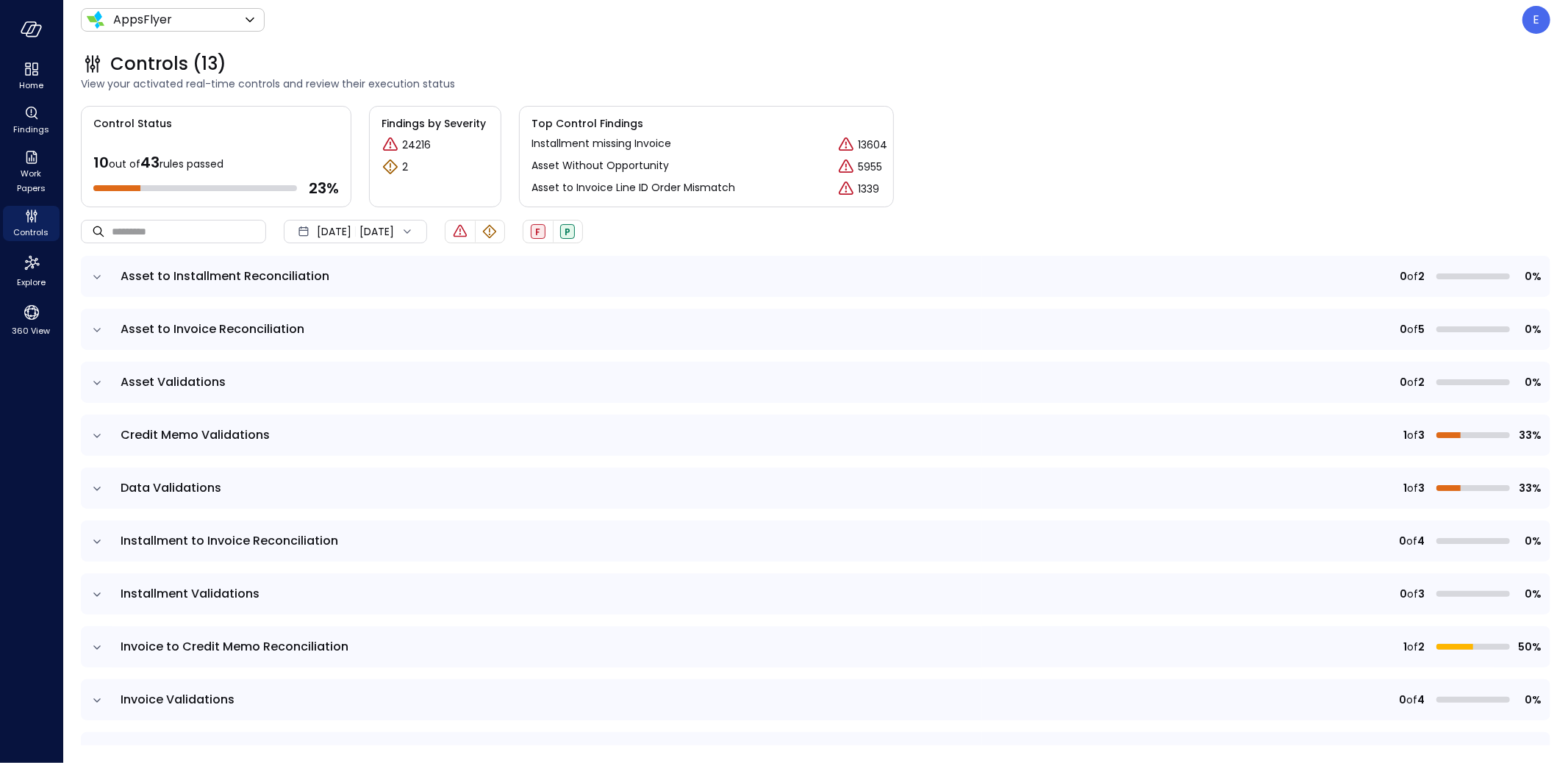
click at [97, 484] on icon "expand row" at bounding box center [97, 489] width 15 height 15
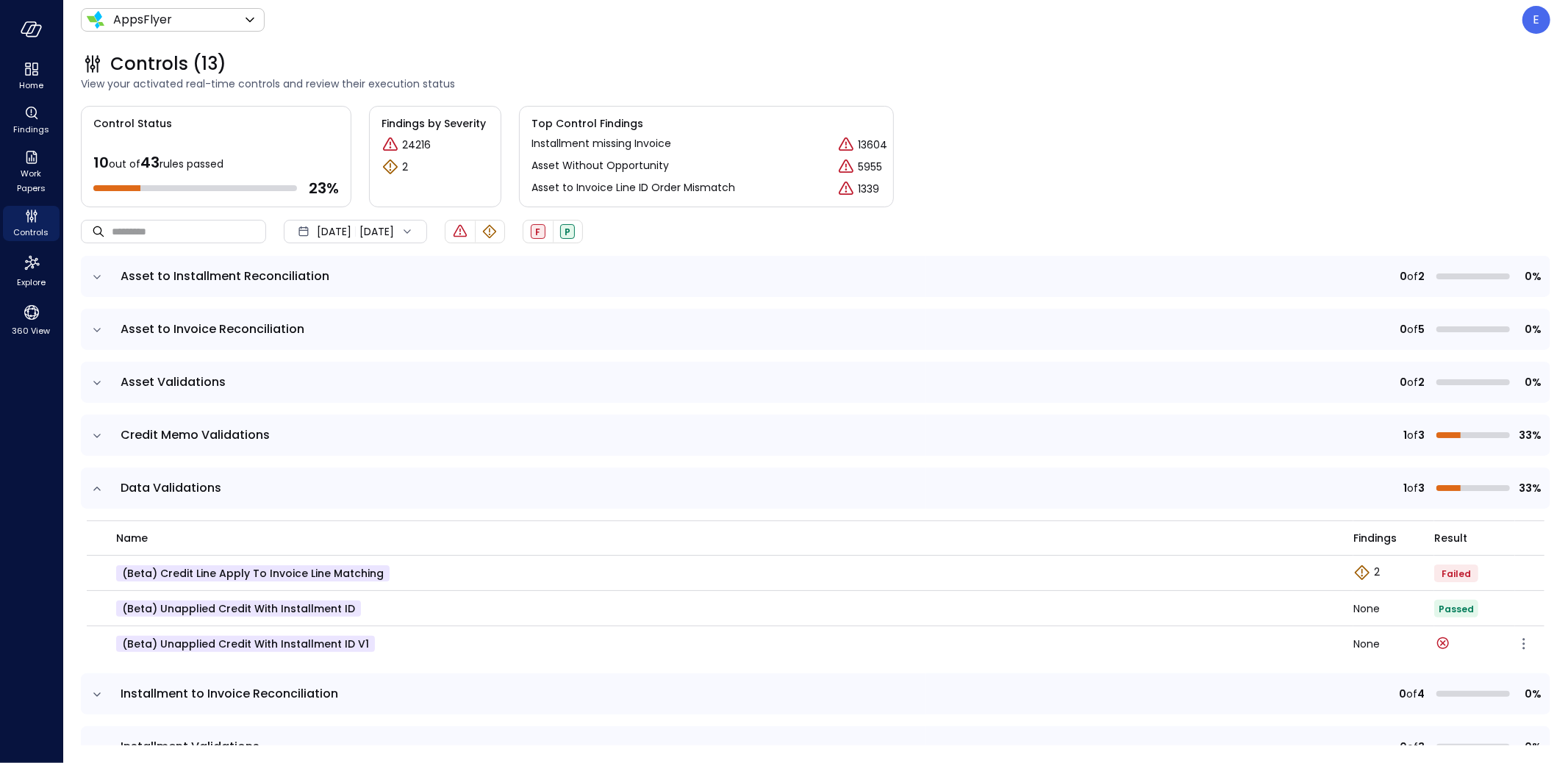
click at [194, 648] on p "(beta) Unapplied Credit with Installment ID v1" at bounding box center [245, 643] width 259 height 16
copy p "(beta) Unapplied Credit with Installment ID v1"
click at [1353, 572] on icon "Explore findings" at bounding box center [1361, 572] width 18 height 18
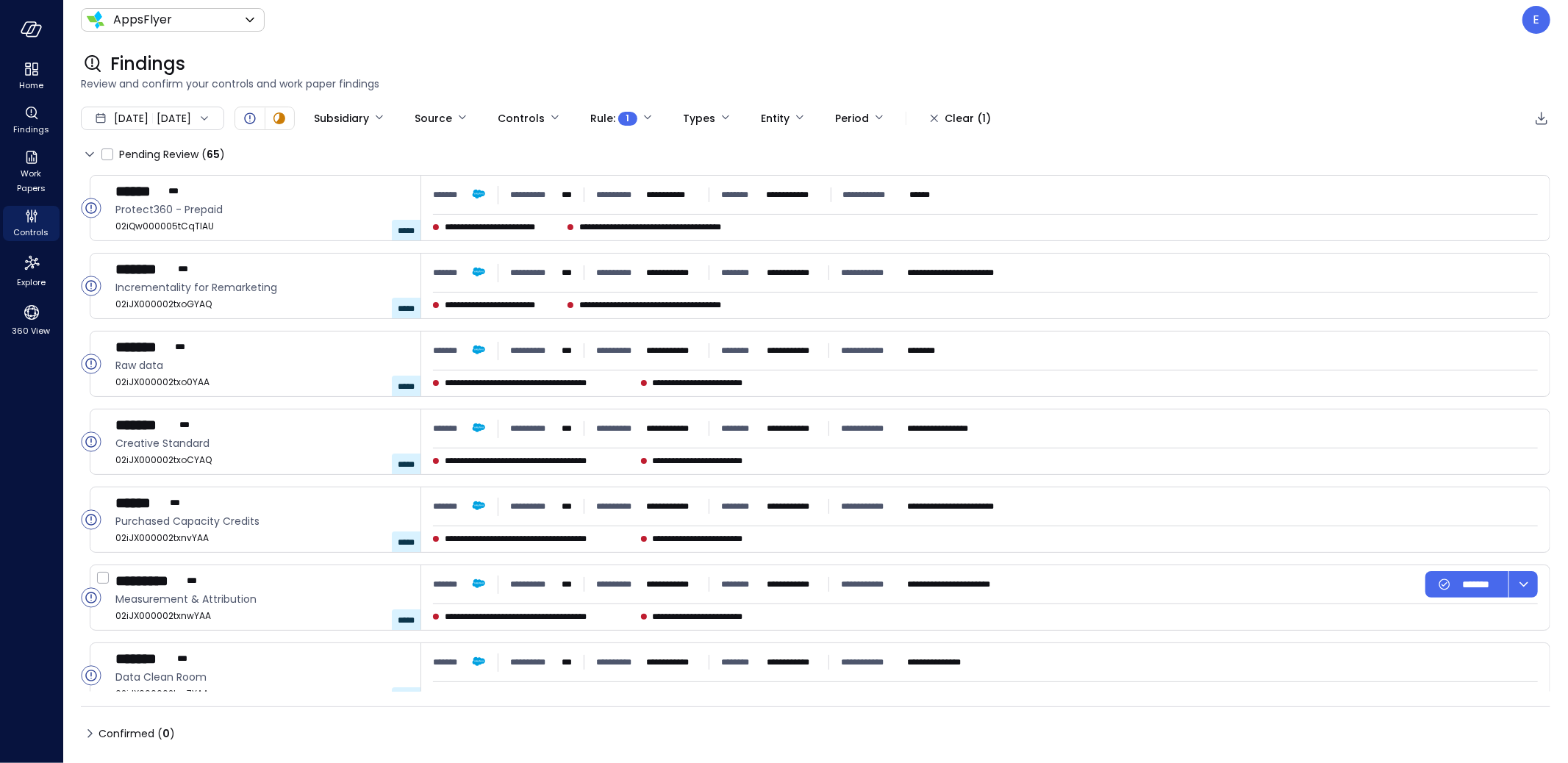
type input "****"
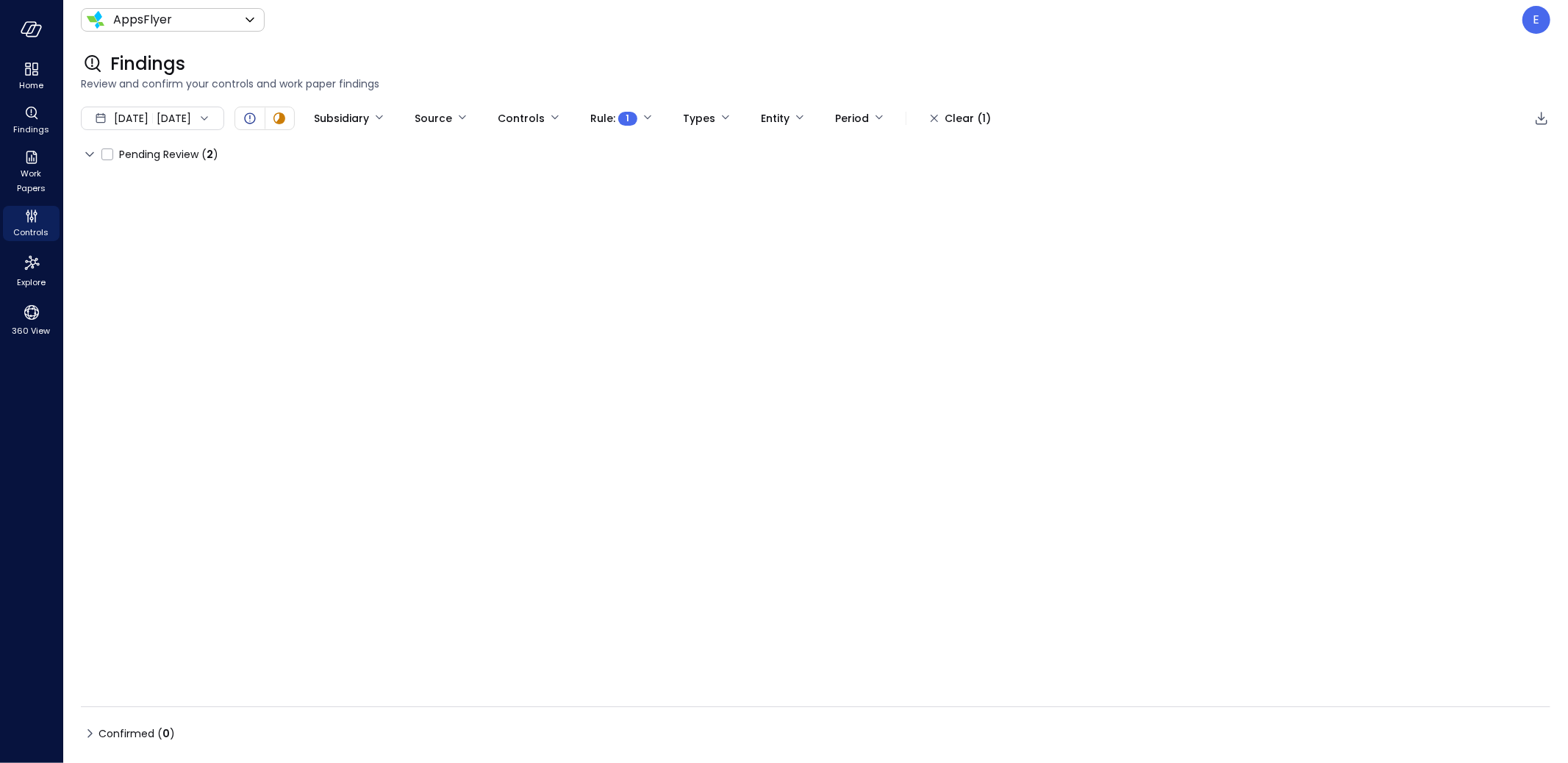
click at [89, 153] on icon at bounding box center [90, 154] width 18 height 18
click at [177, 155] on span "Pending Review ( 2 )" at bounding box center [168, 155] width 99 height 24
click at [88, 155] on icon at bounding box center [89, 154] width 8 height 4
click at [31, 220] on icon "Controls" at bounding box center [31, 219] width 3 height 3
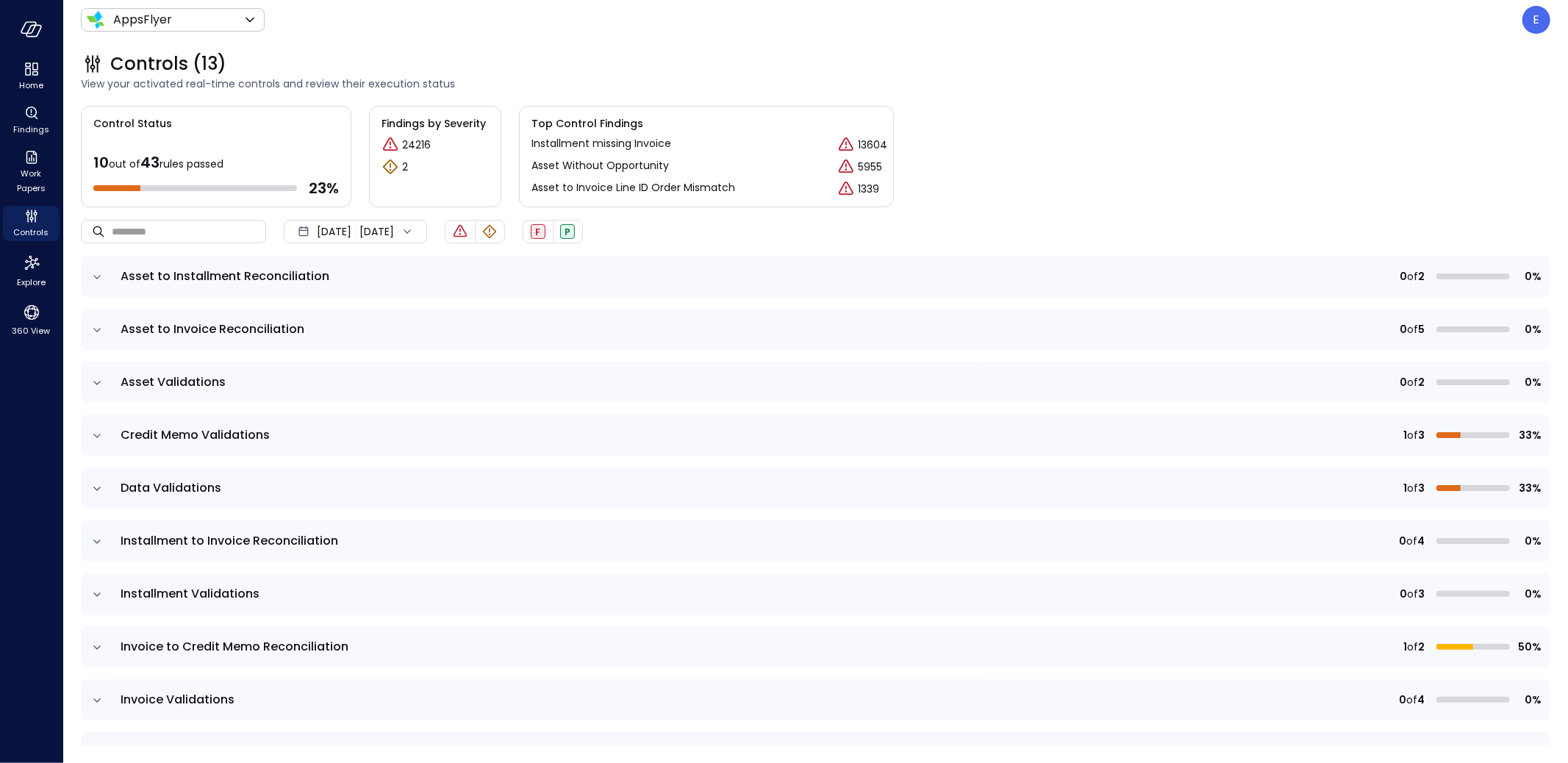
click at [97, 435] on icon "expand row" at bounding box center [97, 436] width 8 height 3
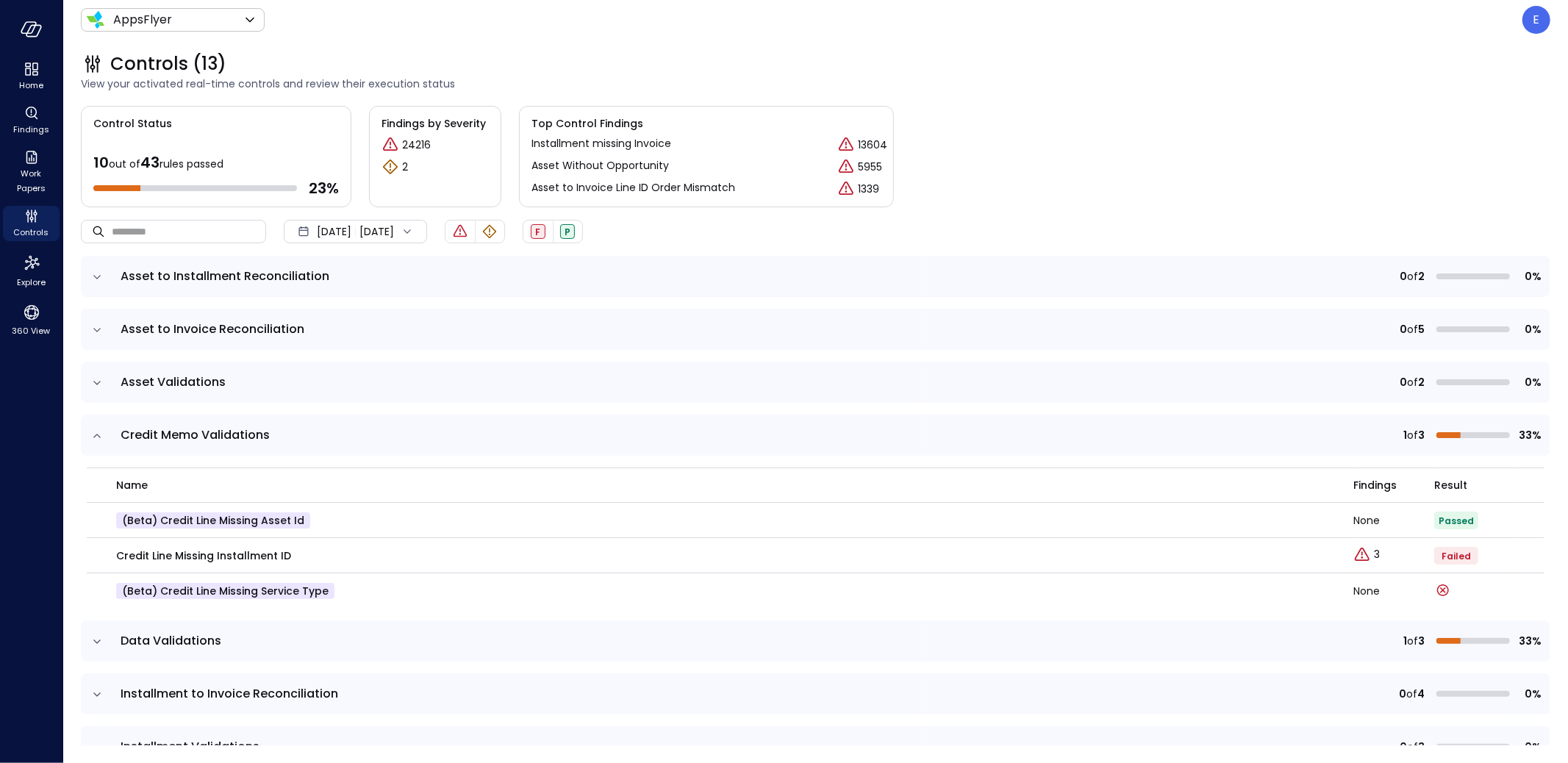
click at [101, 436] on icon "expand row" at bounding box center [97, 436] width 15 height 15
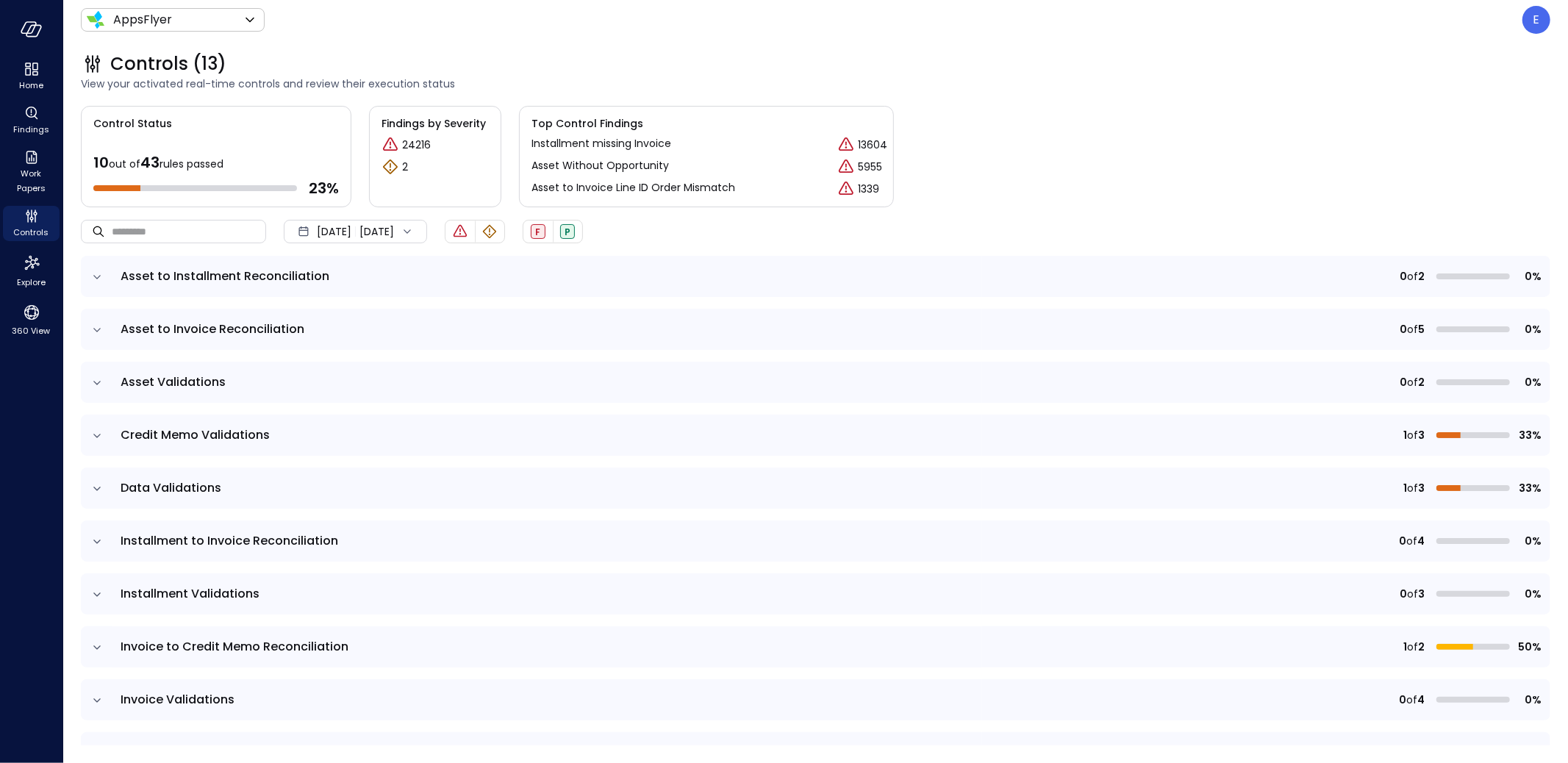
click at [99, 484] on icon "expand row" at bounding box center [97, 489] width 15 height 15
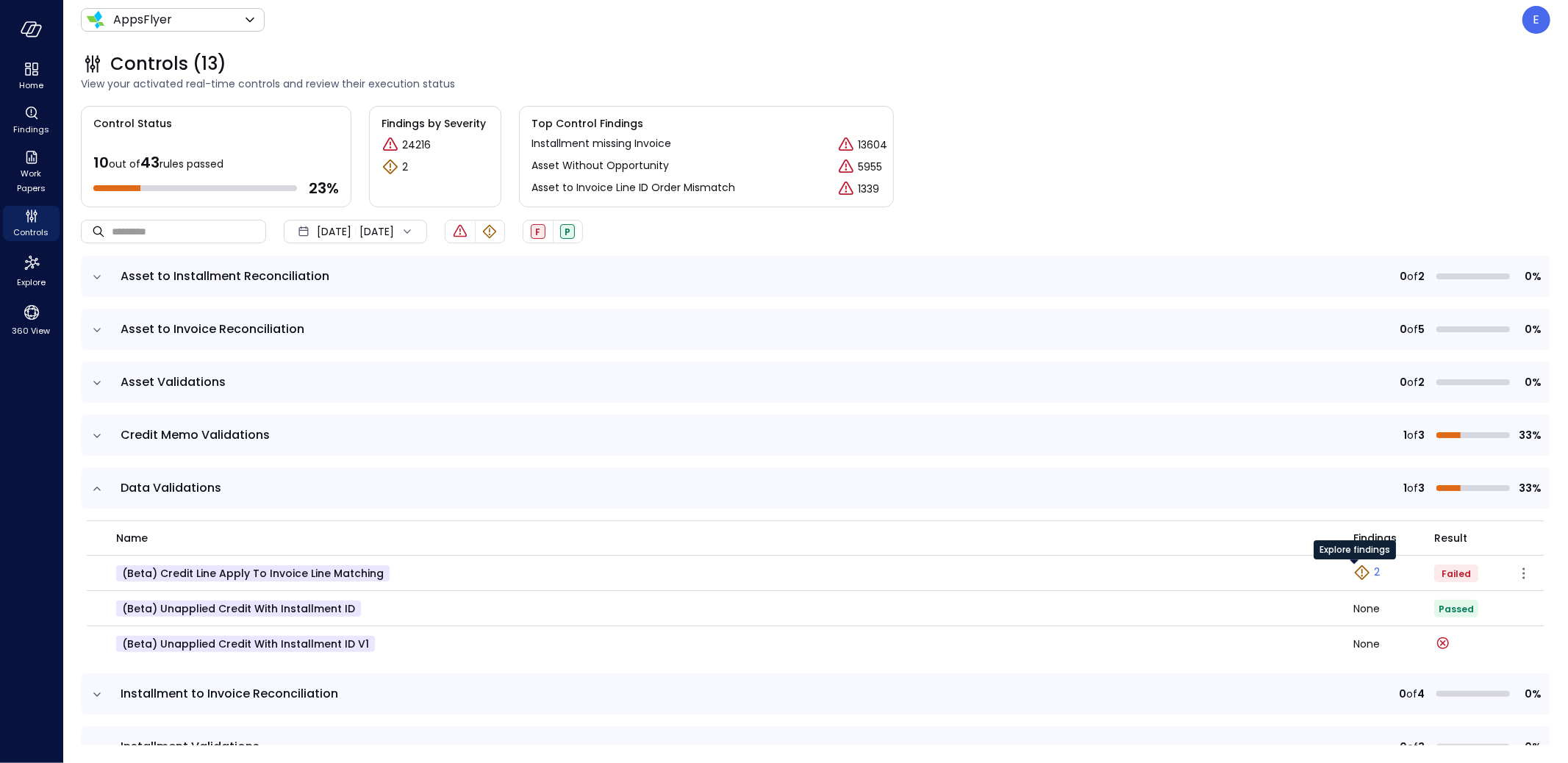
click at [1360, 570] on link "2" at bounding box center [1366, 572] width 26 height 18
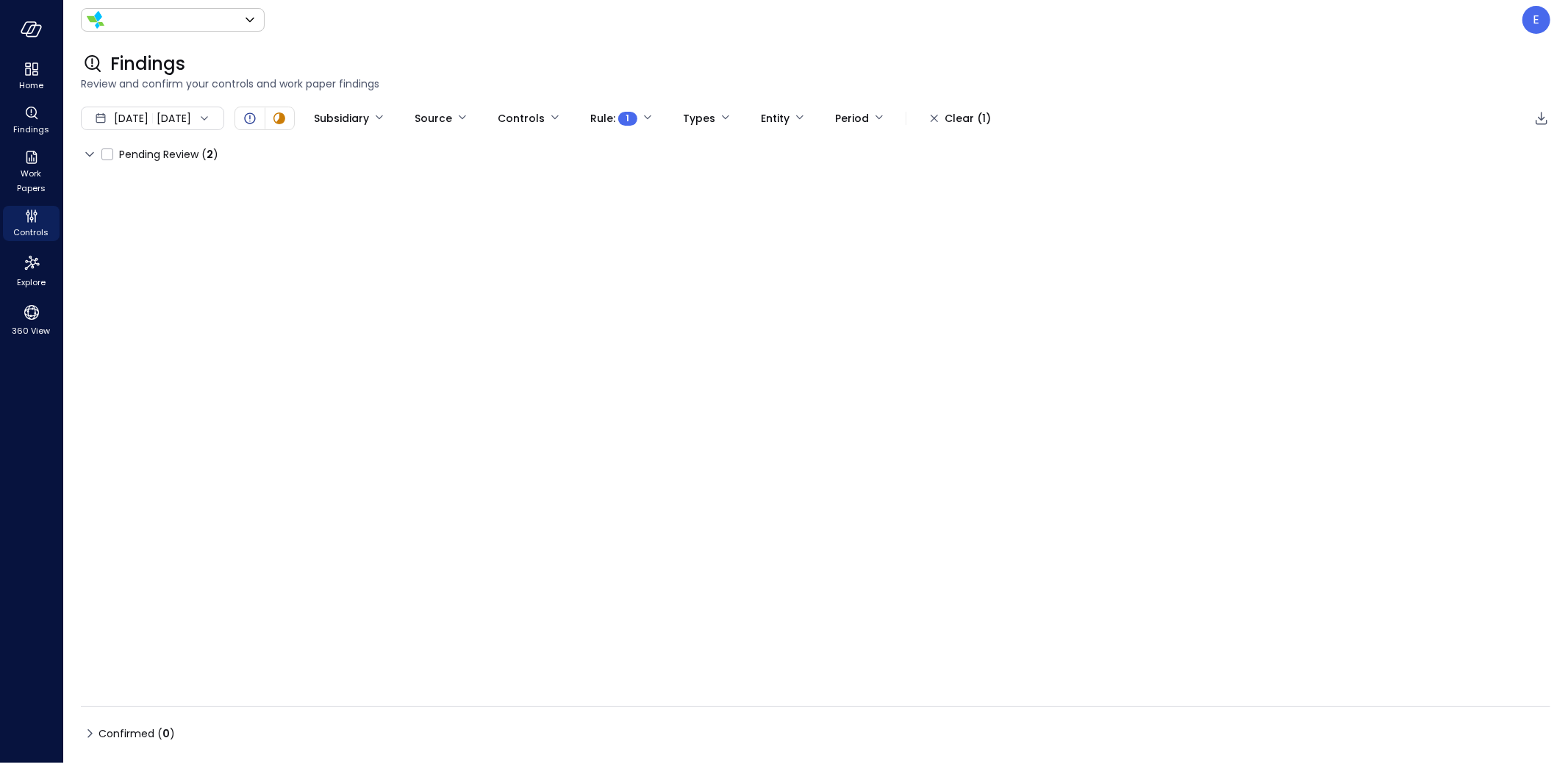
type input "*******"
click at [36, 222] on icon "Controls" at bounding box center [32, 216] width 18 height 18
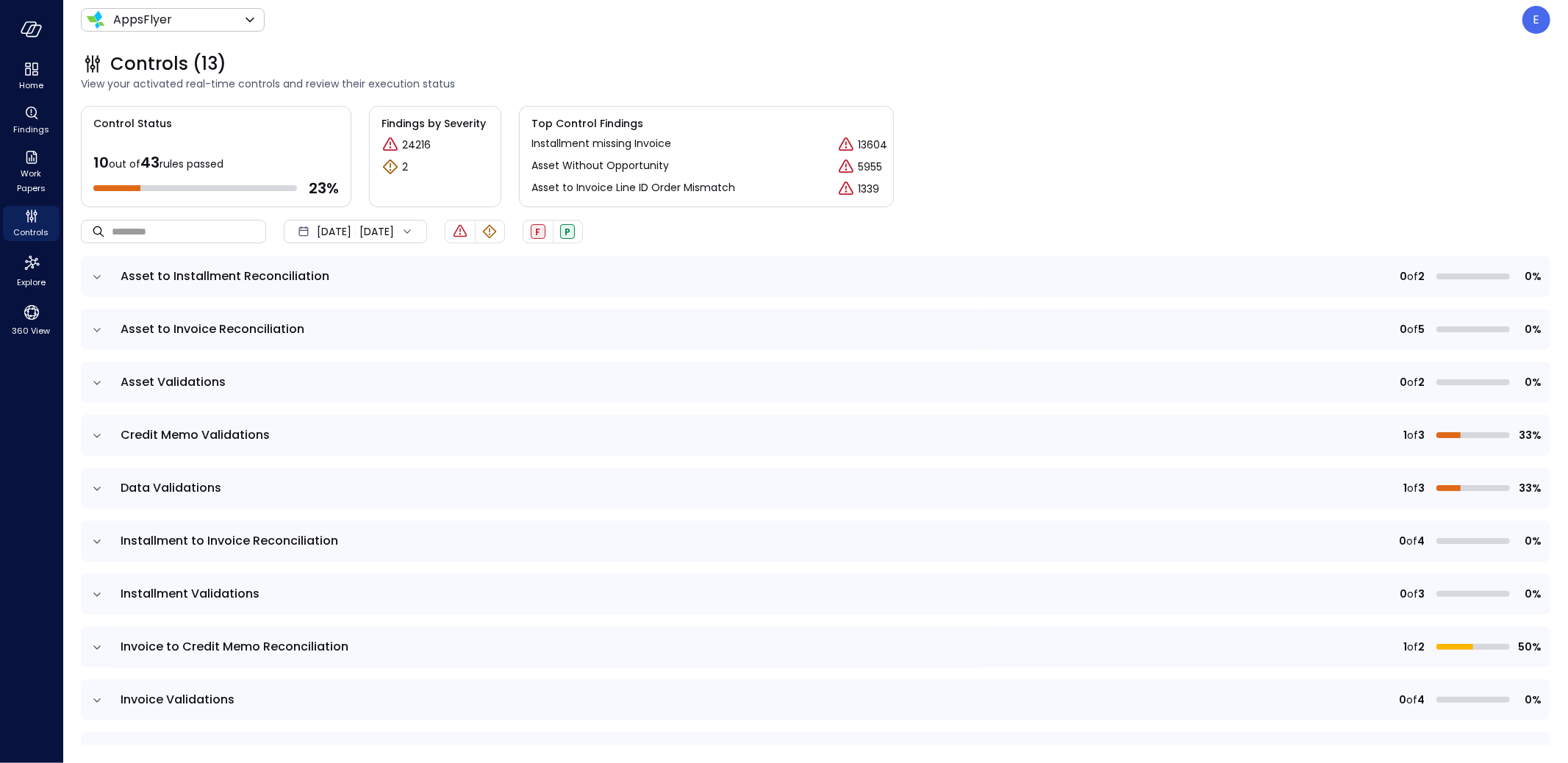
click at [98, 488] on icon "expand row" at bounding box center [97, 489] width 8 height 3
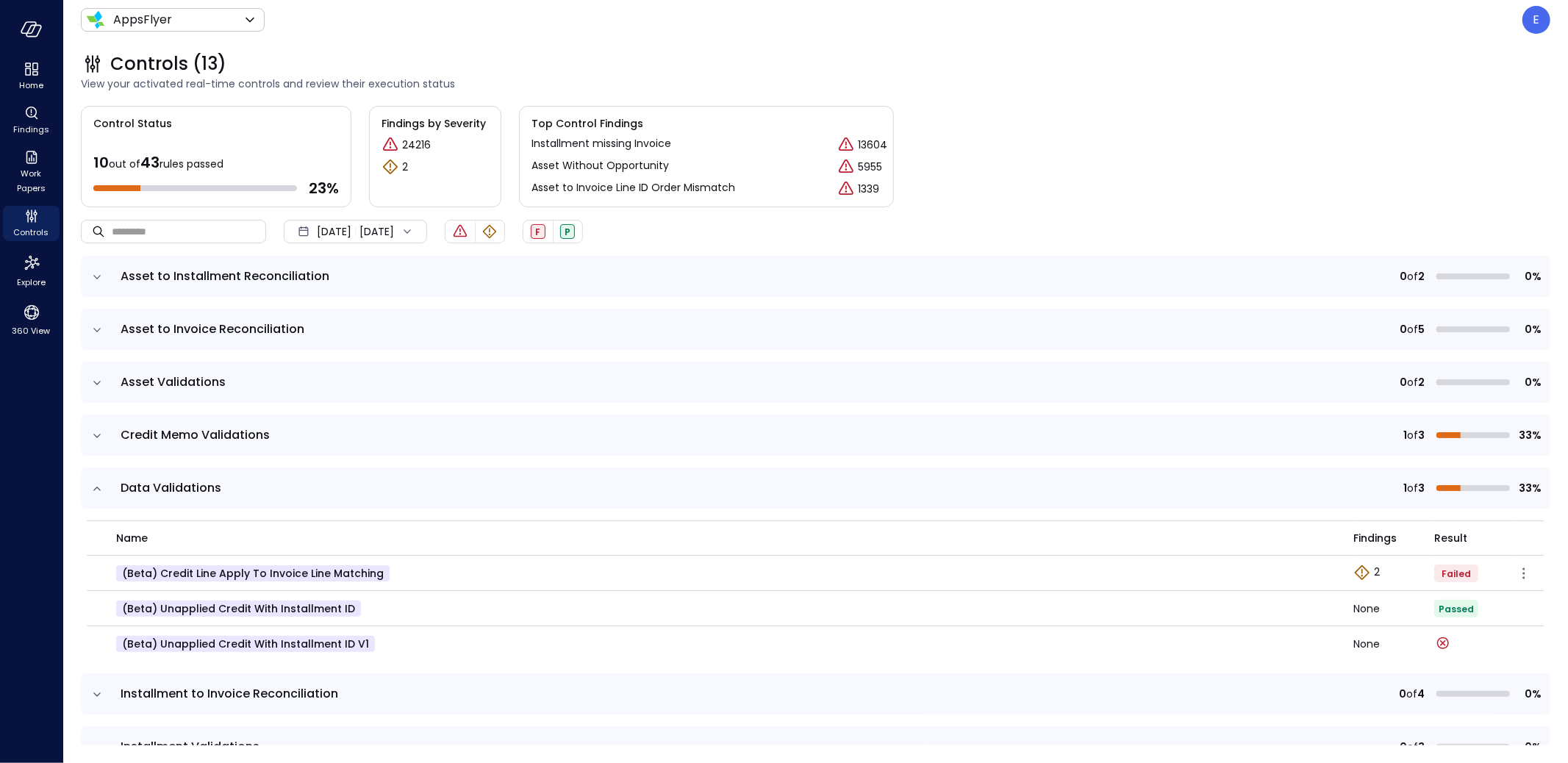
click at [231, 576] on p "(beta) Credit line Apply to Invoice line matching" at bounding box center [253, 573] width 273 height 16
copy tr "(beta) Credit line Apply to Invoice line matching"
click at [98, 488] on icon "expand row" at bounding box center [97, 489] width 8 height 3
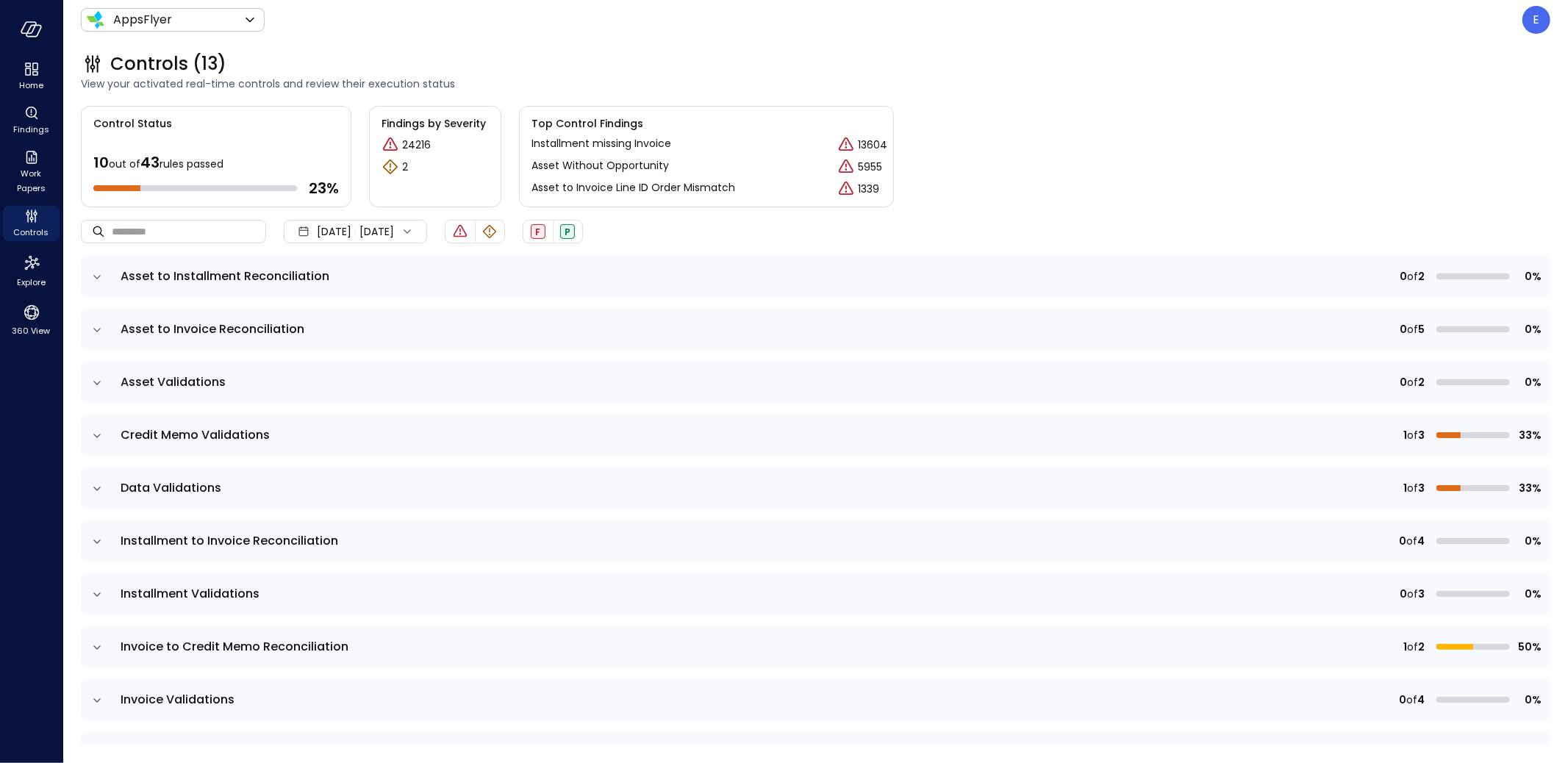
click at [98, 541] on icon "expand row" at bounding box center [97, 542] width 15 height 15
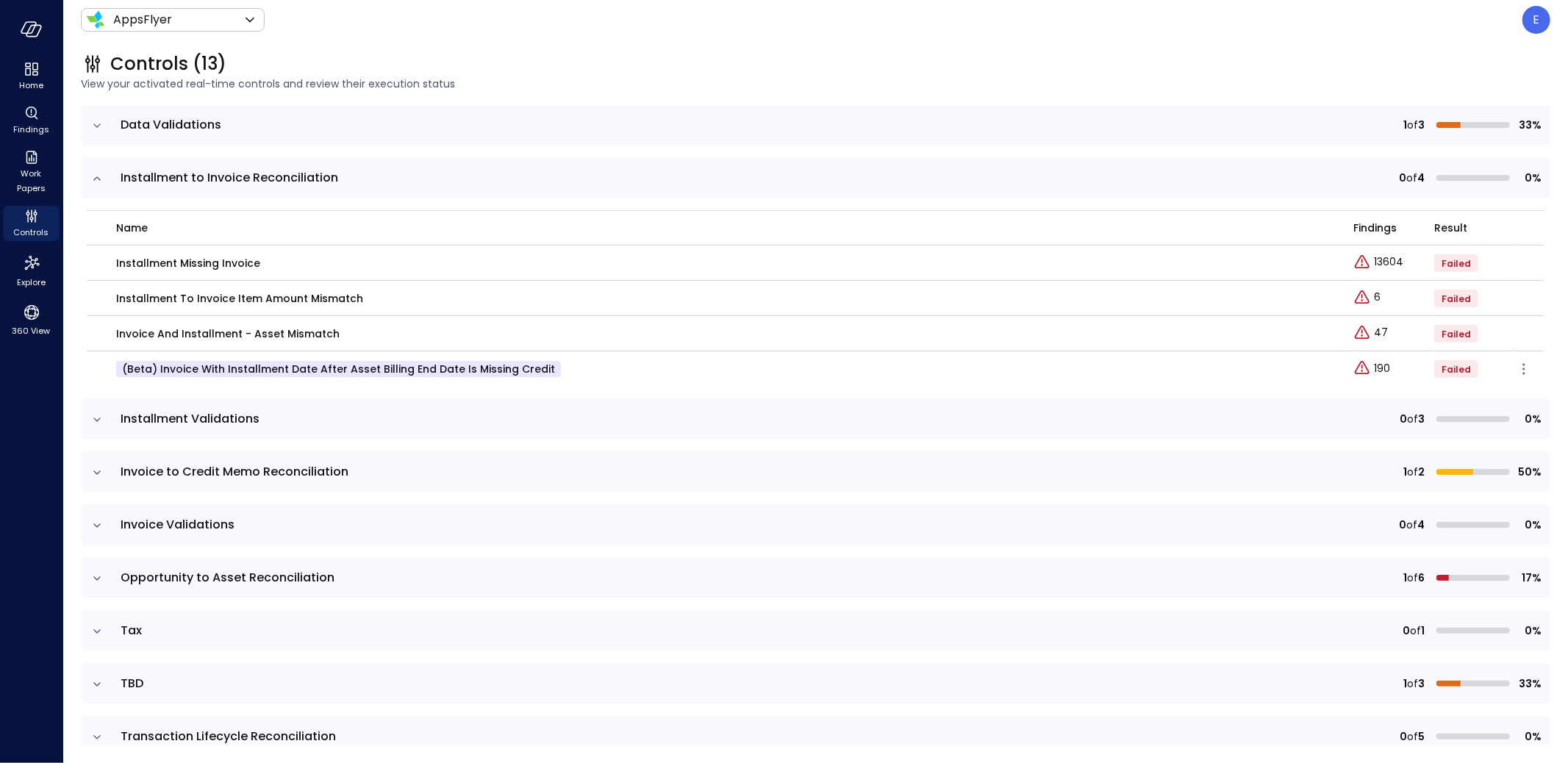
scroll to position [340, 0]
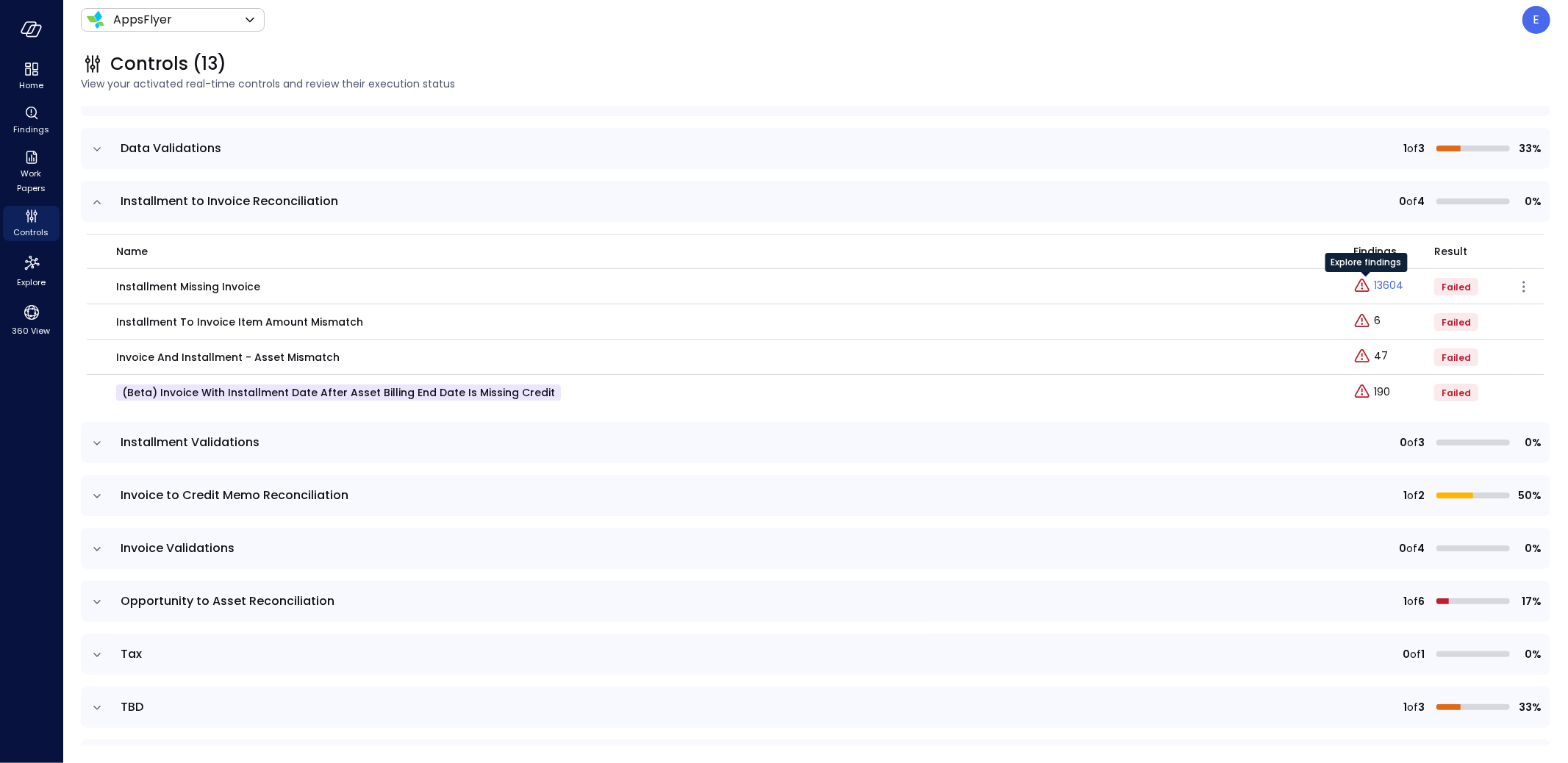
click at [1373, 287] on p "13604" at bounding box center [1388, 285] width 29 height 15
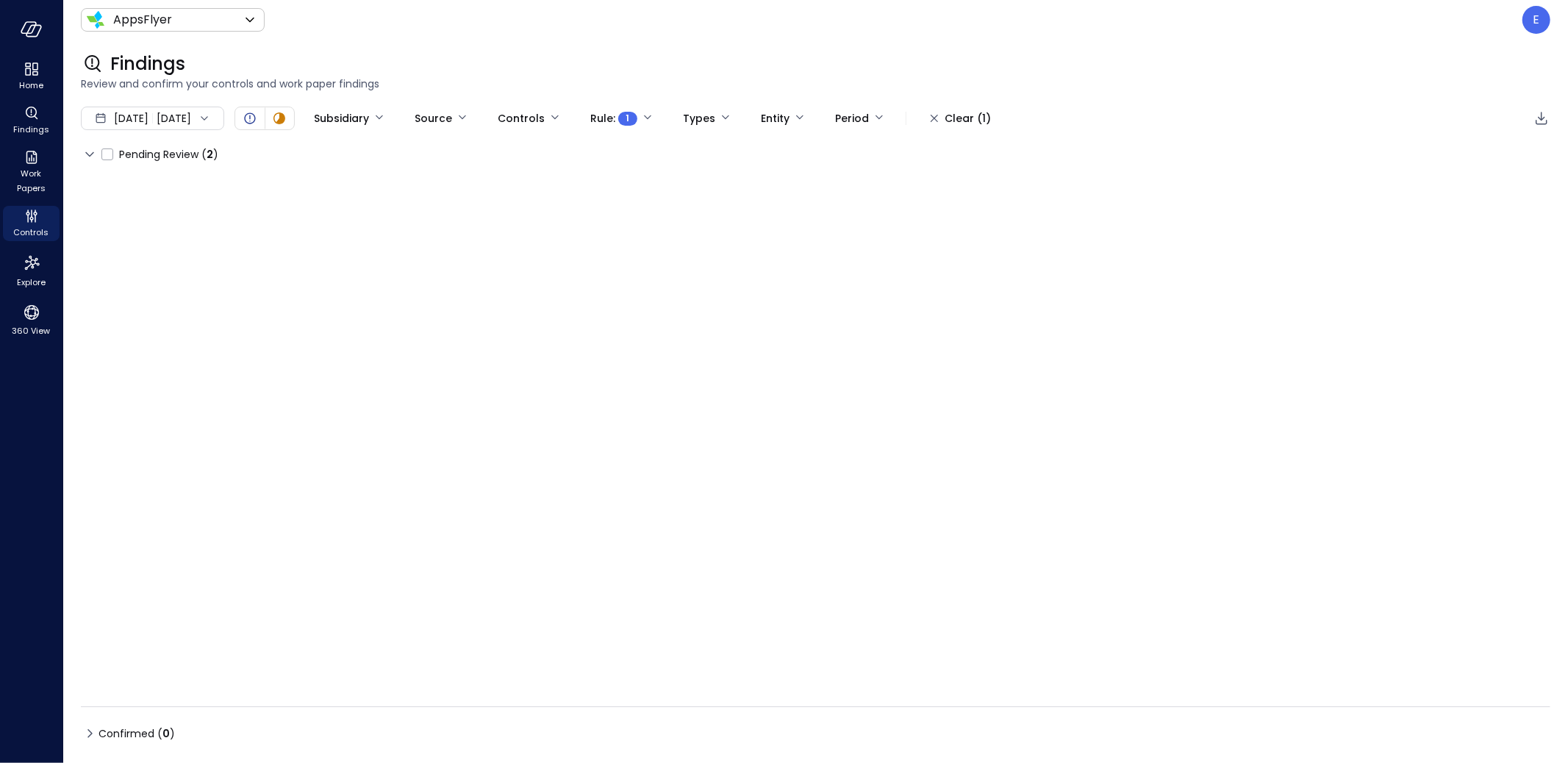
type input "****"
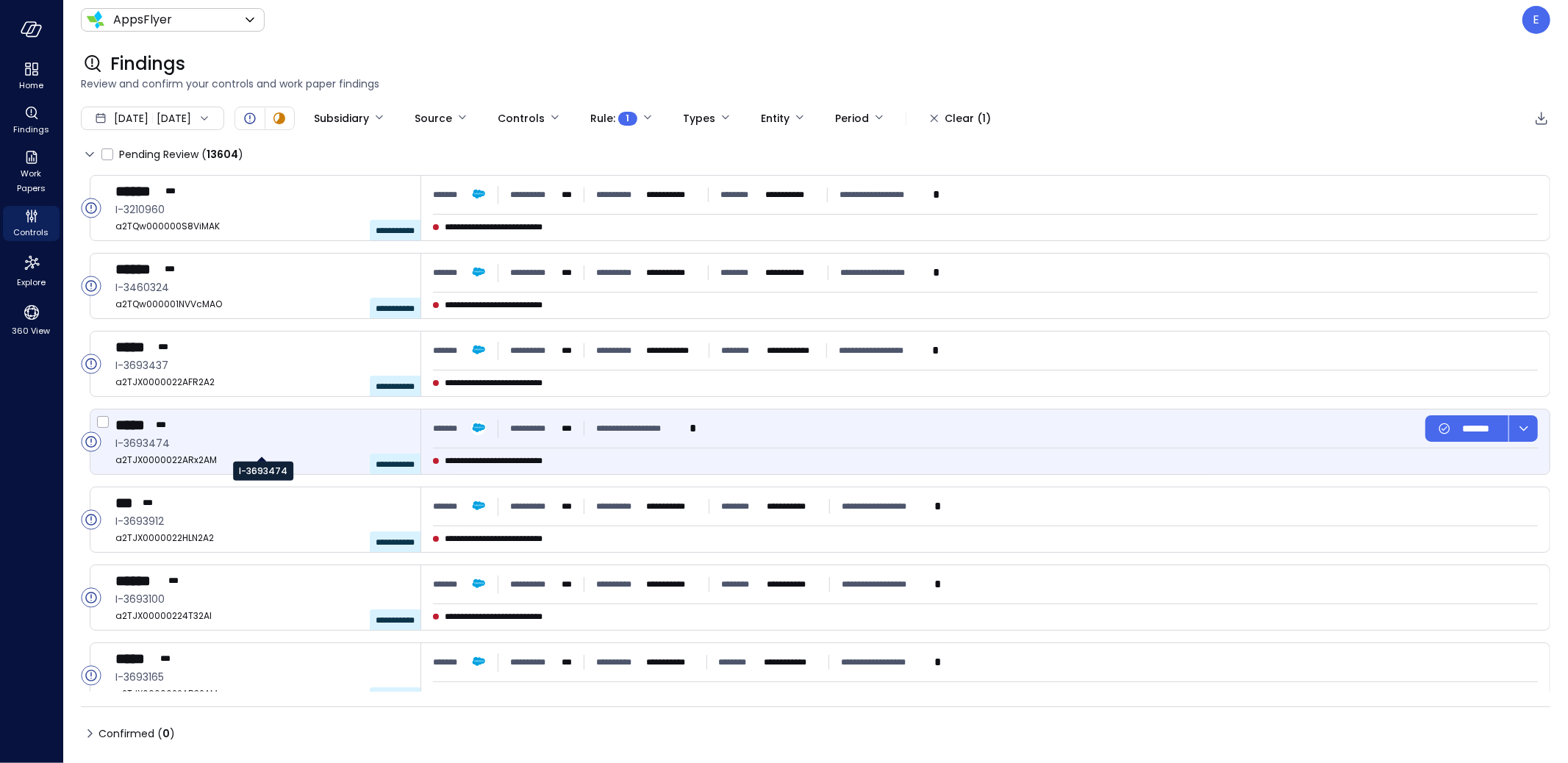
click at [256, 436] on span "I-3693474" at bounding box center [261, 443] width 293 height 16
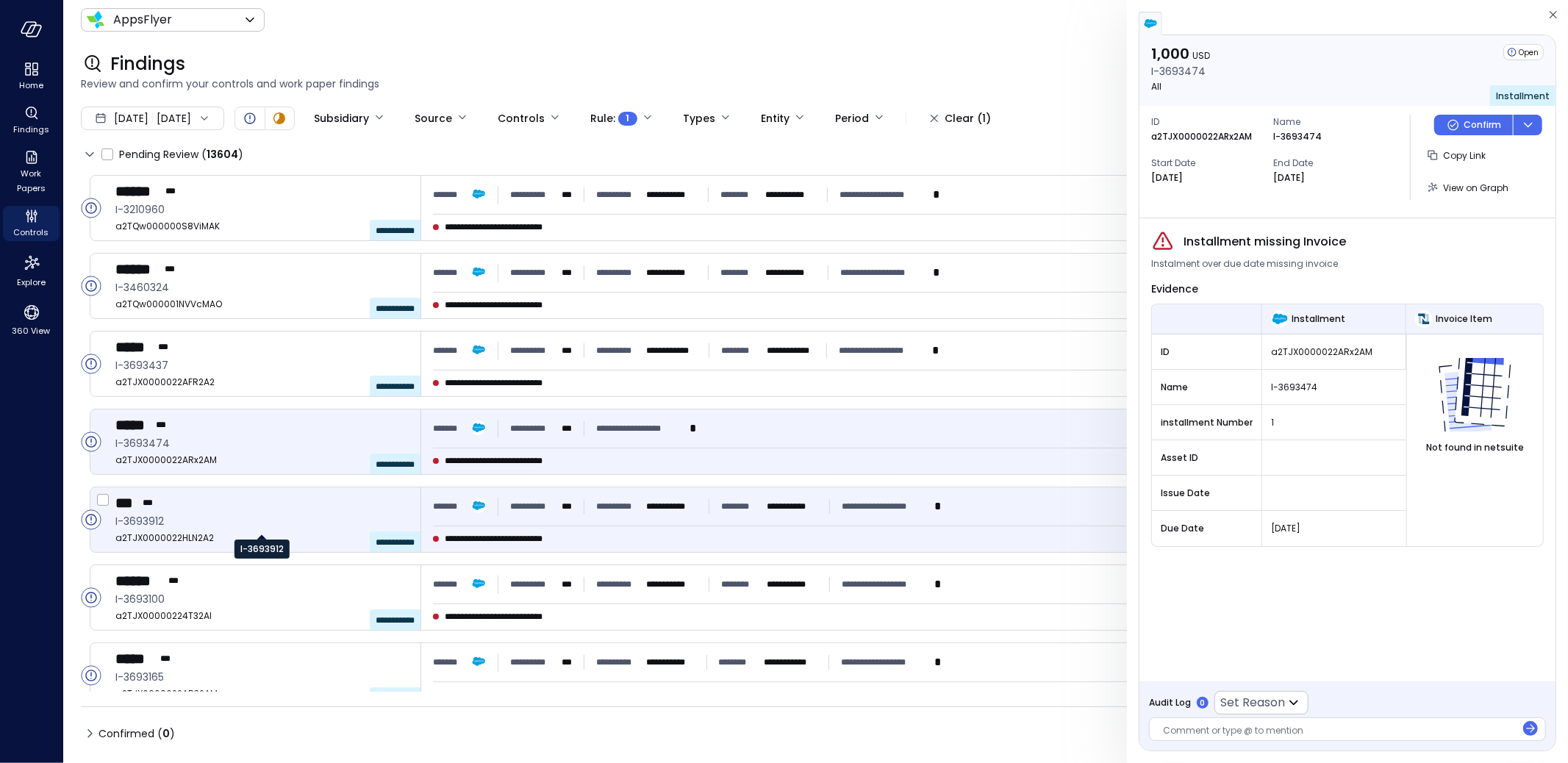
click at [232, 517] on span "I-3693912" at bounding box center [261, 521] width 293 height 16
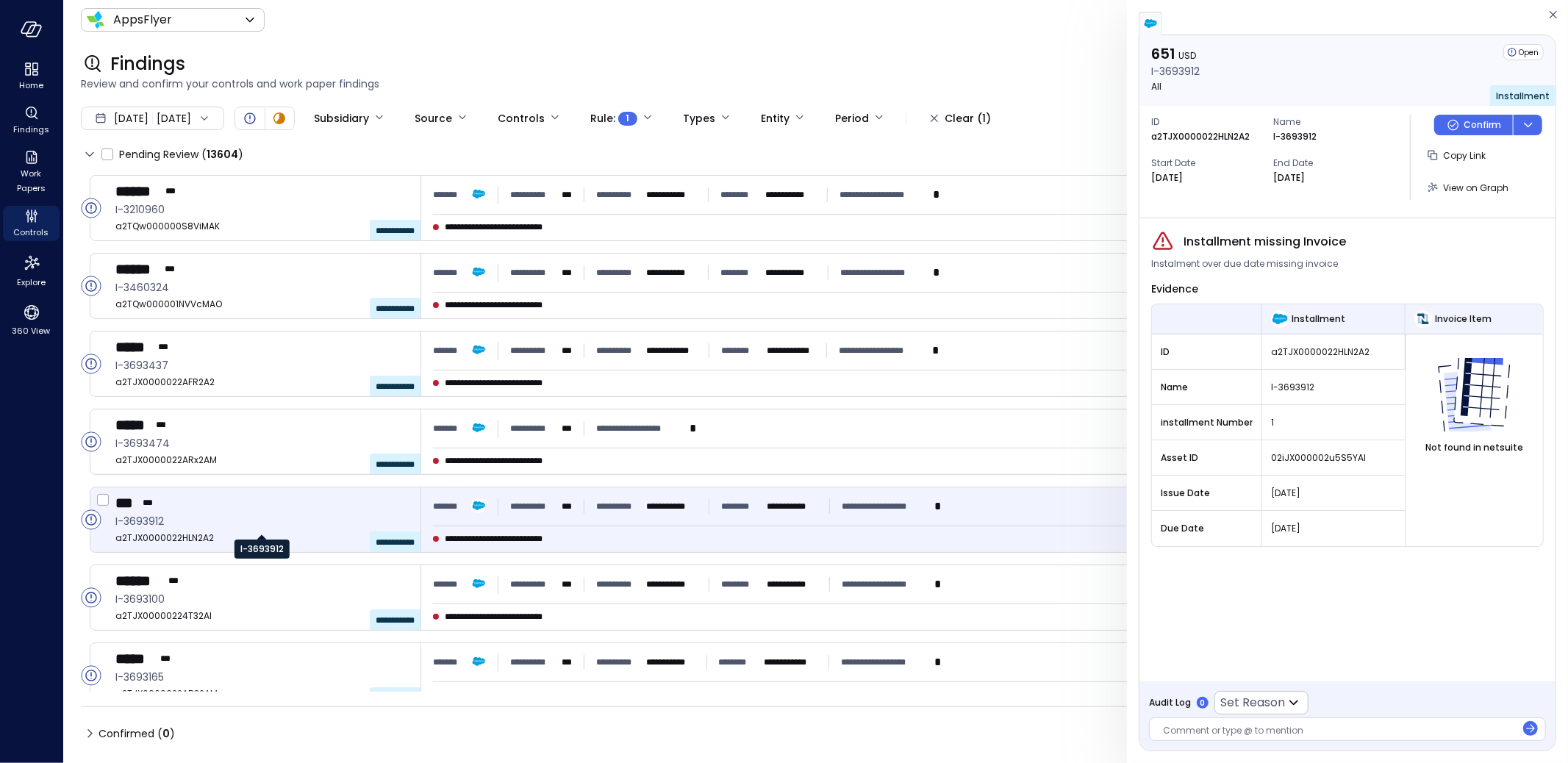
click at [208, 514] on span "I-3693912" at bounding box center [261, 521] width 293 height 16
